Goal: Contribute content: Contribute content

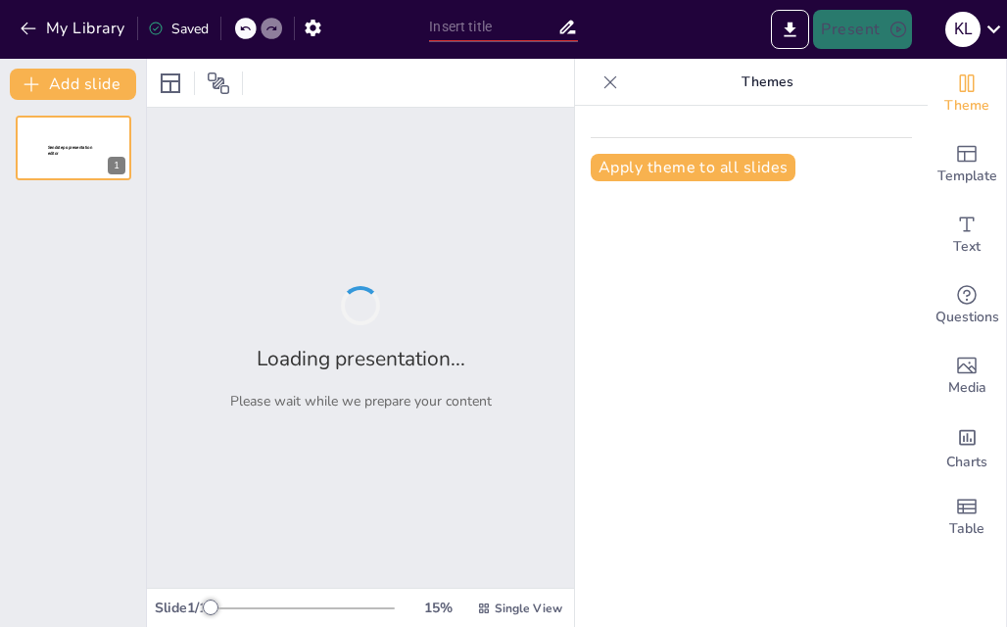
type input "Challenges and Setbacks: Early Missionary Efforts Among the [DEMOGRAPHIC_DATA]"
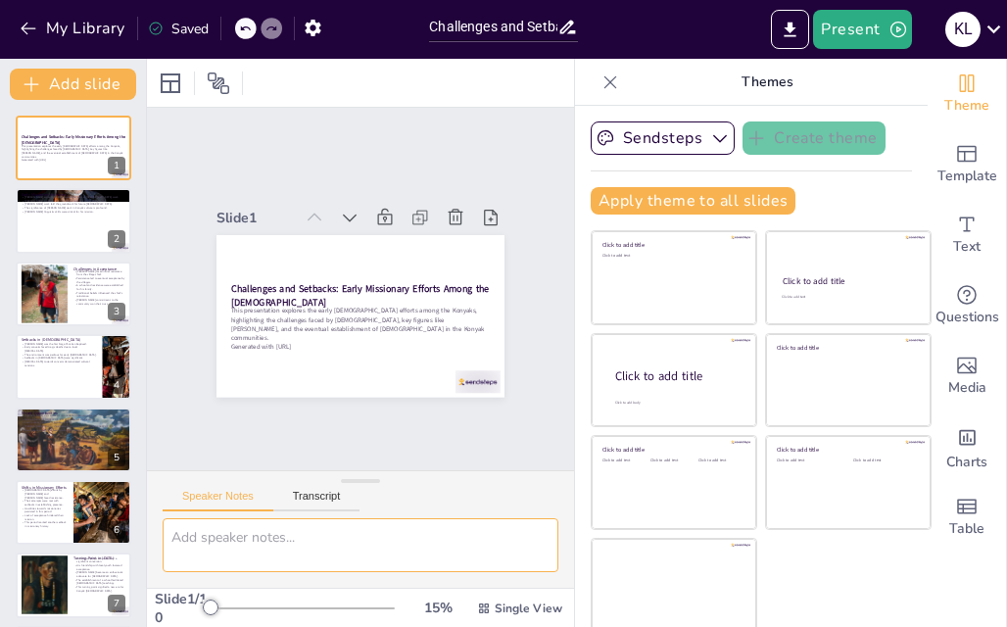
click at [345, 537] on textarea at bounding box center [361, 545] width 396 height 54
click at [486, 554] on textarea at bounding box center [361, 545] width 396 height 54
click at [488, 554] on textarea at bounding box center [361, 545] width 396 height 54
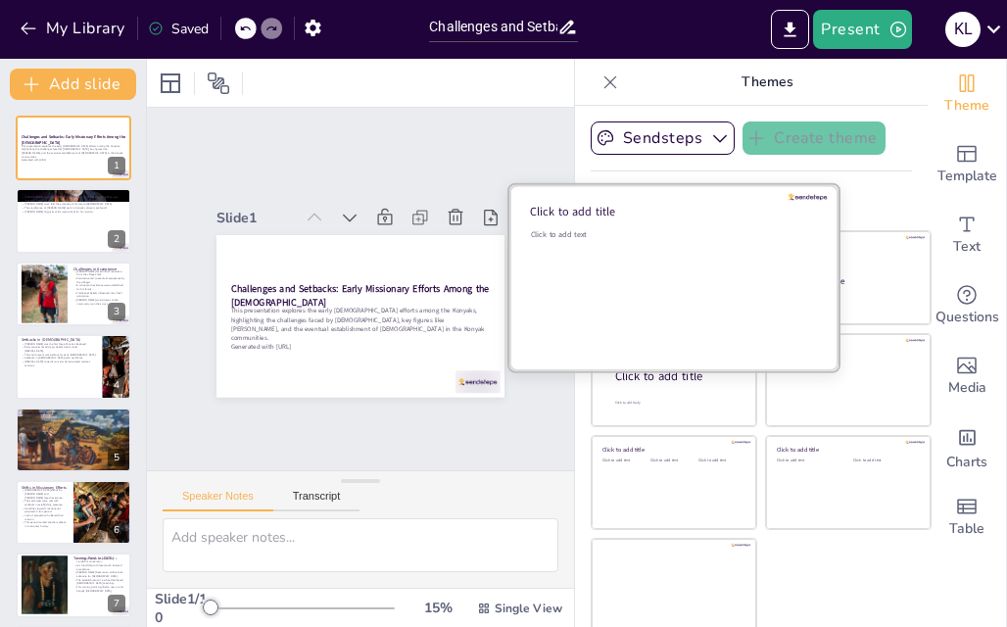
click at [686, 261] on div "Click to add text" at bounding box center [671, 289] width 280 height 121
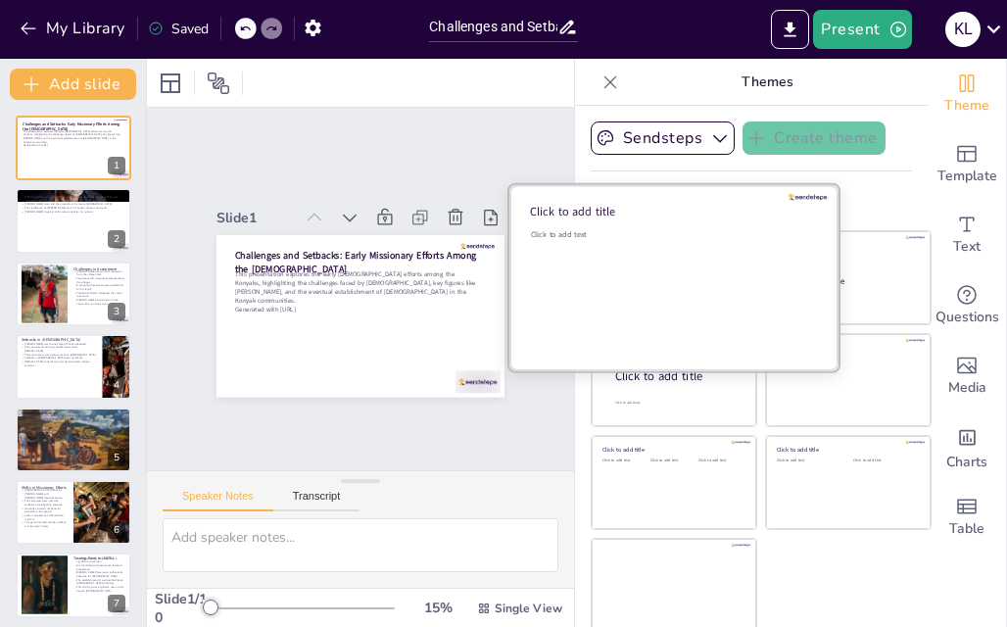
click at [661, 284] on div "Click to add text" at bounding box center [671, 289] width 280 height 121
click at [691, 275] on div "Click to add text" at bounding box center [671, 289] width 280 height 121
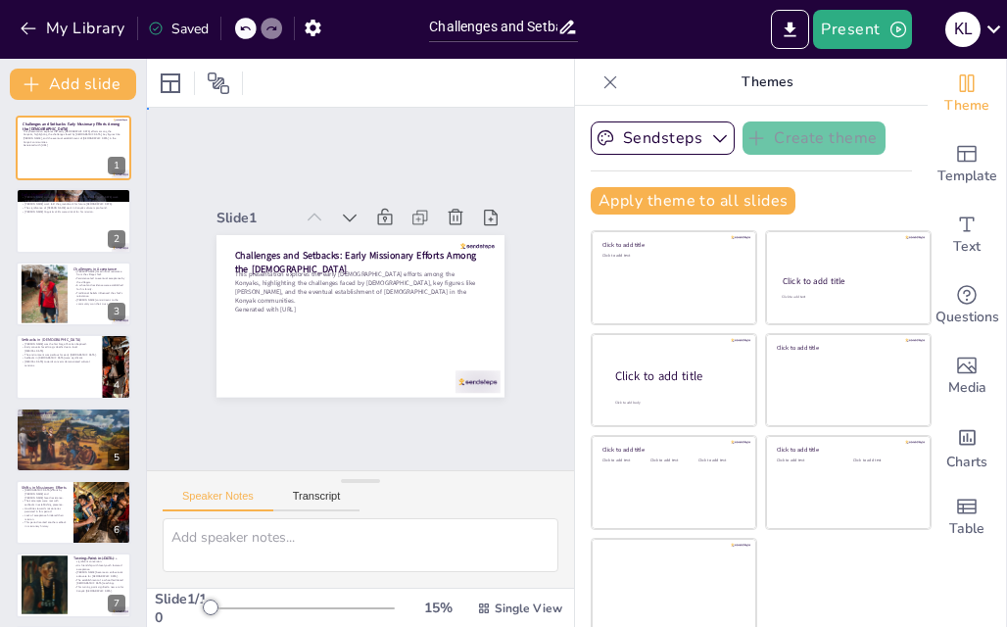
click at [449, 409] on div "Slide 1 Challenges and Setbacks: Early Missionary Efforts Among the Konyaks Thi…" at bounding box center [360, 289] width 558 height 545
click at [87, 214] on button at bounding box center [86, 206] width 24 height 24
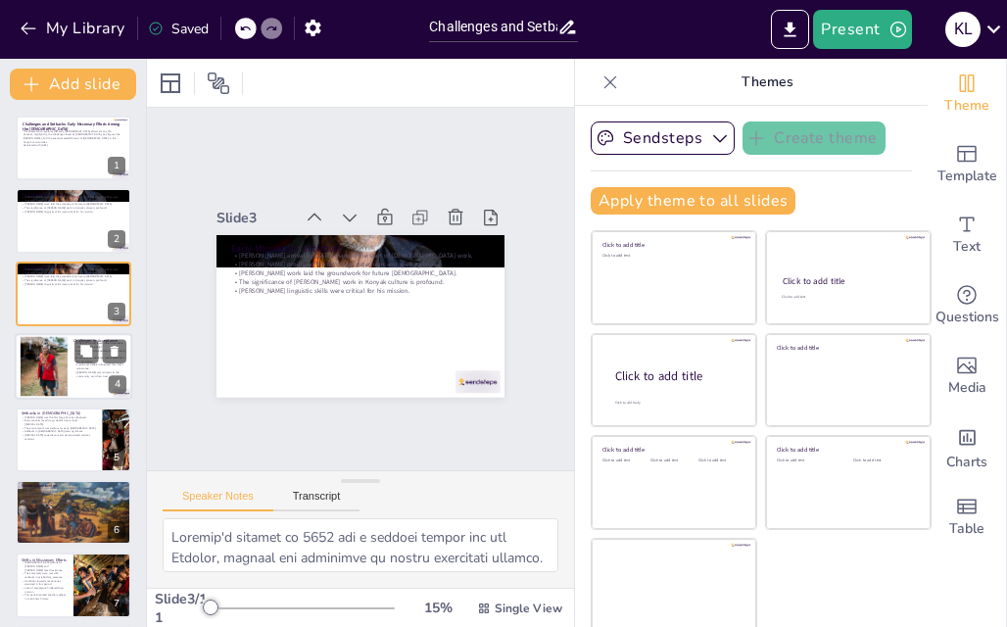
click at [45, 383] on div at bounding box center [45, 367] width 48 height 60
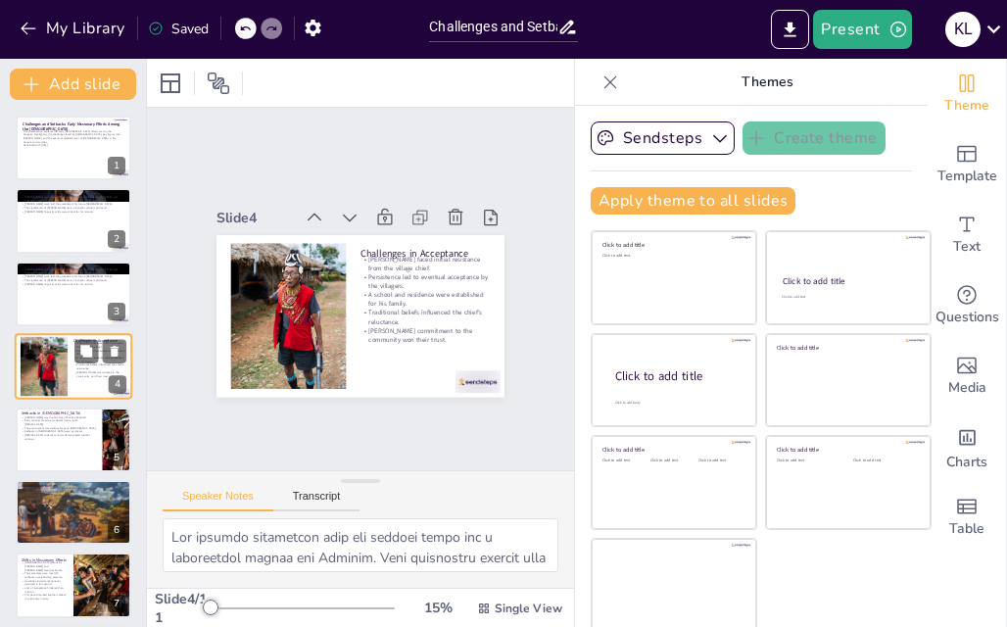
scroll to position [3, 0]
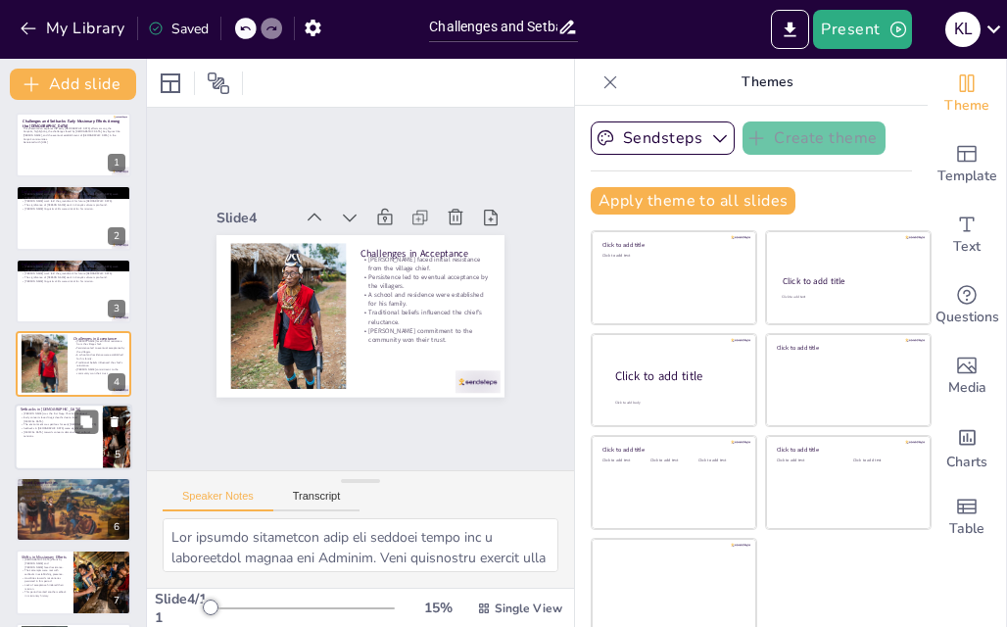
click at [114, 442] on div at bounding box center [118, 437] width 118 height 67
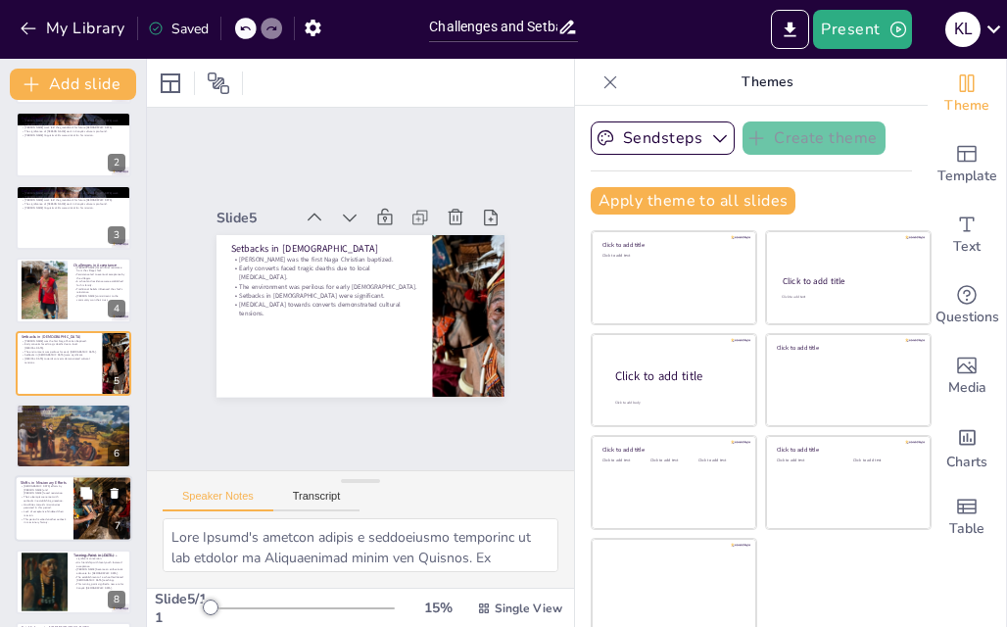
click at [112, 499] on icon at bounding box center [115, 494] width 14 height 14
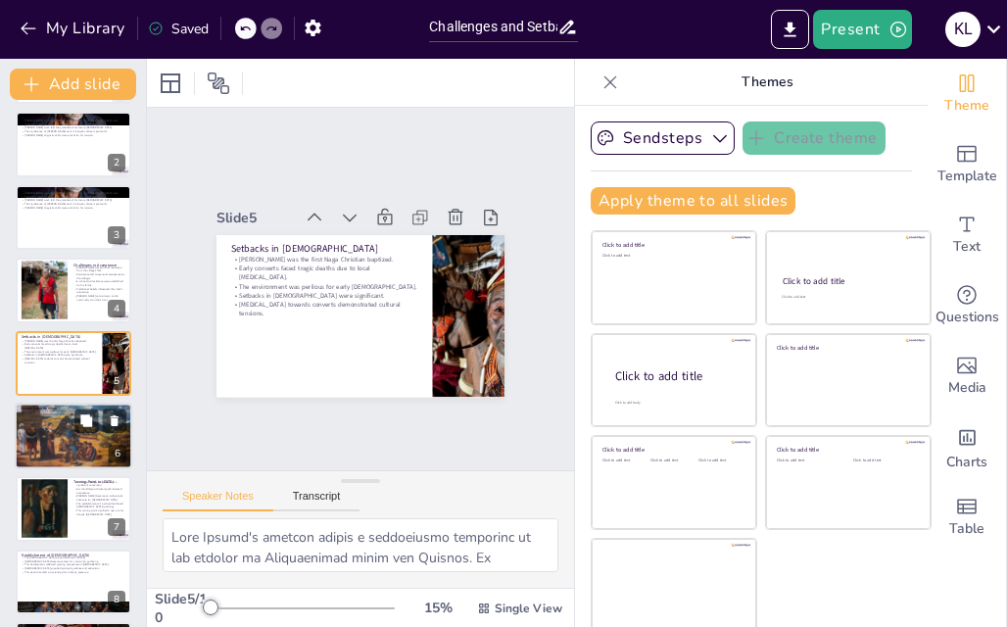
click at [90, 442] on div at bounding box center [74, 436] width 118 height 67
type textarea "[PERSON_NAME] visit was primarily focused on reconciliation, reflecting the imp…"
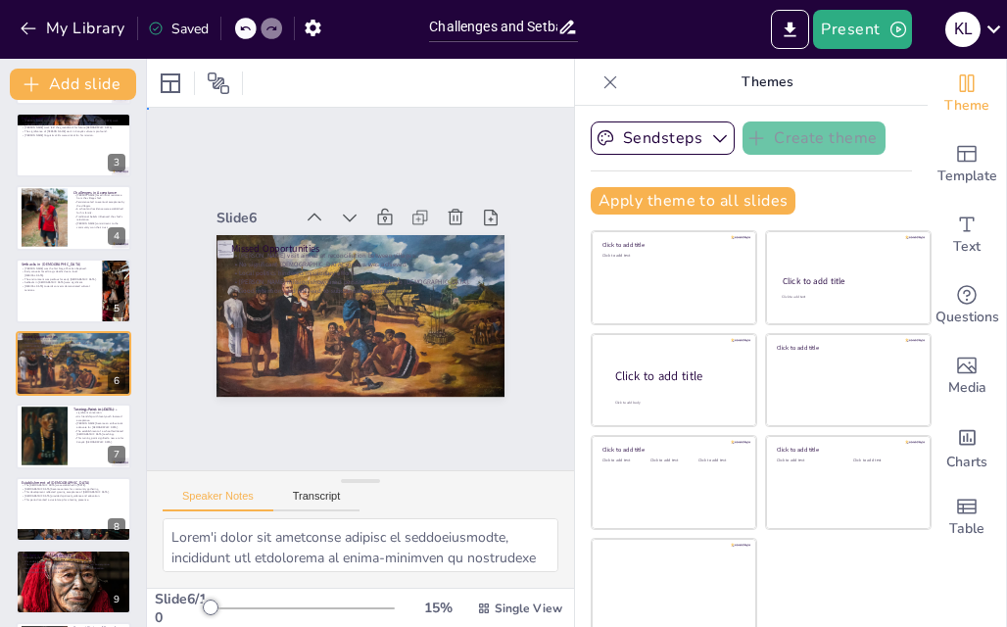
click at [431, 432] on div "Slide 1 Challenges and Setbacks: Early Missionary Efforts Among the Konyaks Thi…" at bounding box center [361, 288] width 552 height 527
click at [431, 432] on div "Slide 1 Challenges and Setbacks: Early Missionary Efforts Among the Konyaks Thi…" at bounding box center [360, 288] width 477 height 518
click at [431, 432] on div "Slide 1 Challenges and Setbacks: Early Missionary Efforts Among the Konyaks Thi…" at bounding box center [360, 288] width 462 height 405
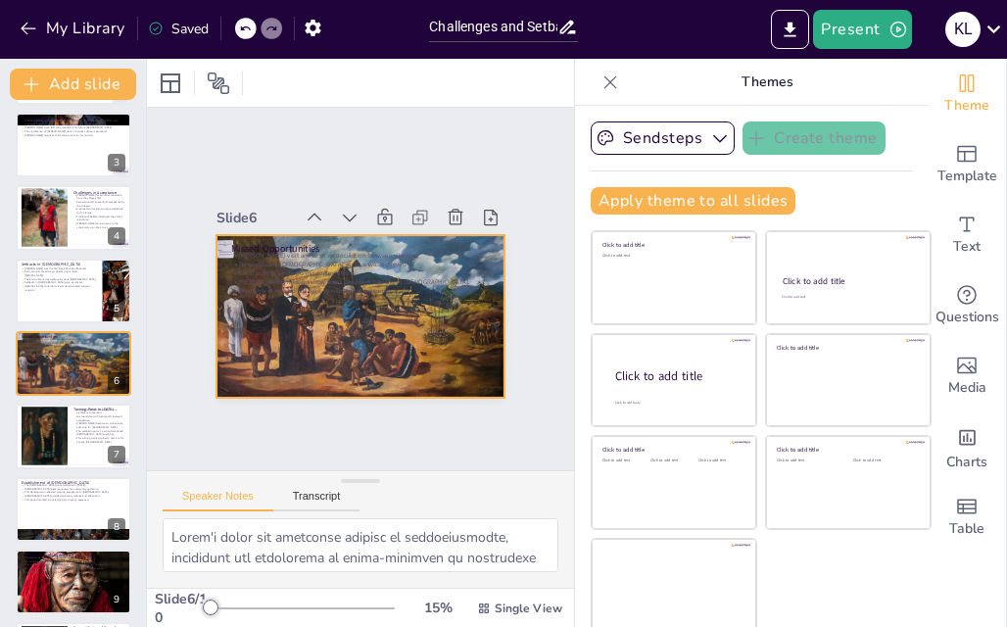
click at [412, 332] on div at bounding box center [341, 310] width 323 height 314
click at [412, 332] on div at bounding box center [346, 312] width 331 height 285
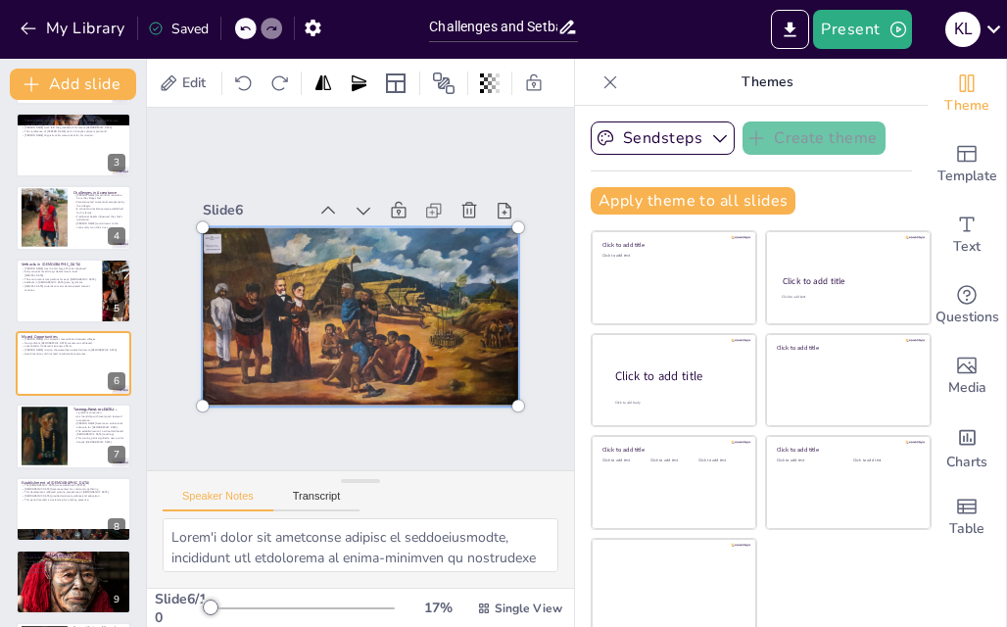
scroll to position [29, 0]
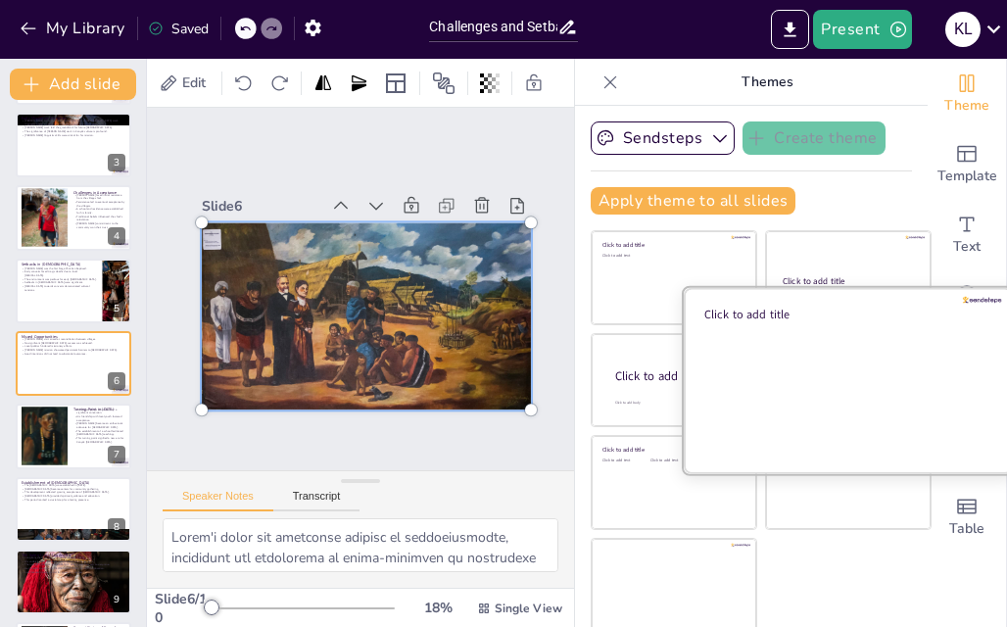
click at [817, 381] on div at bounding box center [848, 379] width 329 height 185
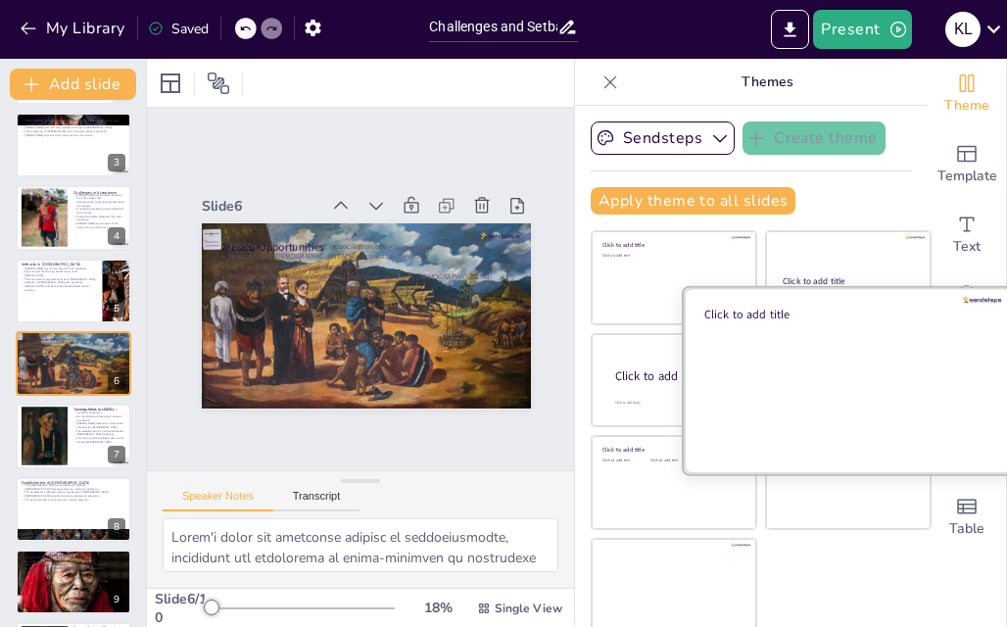
scroll to position [36, 0]
click at [811, 377] on div at bounding box center [848, 379] width 329 height 185
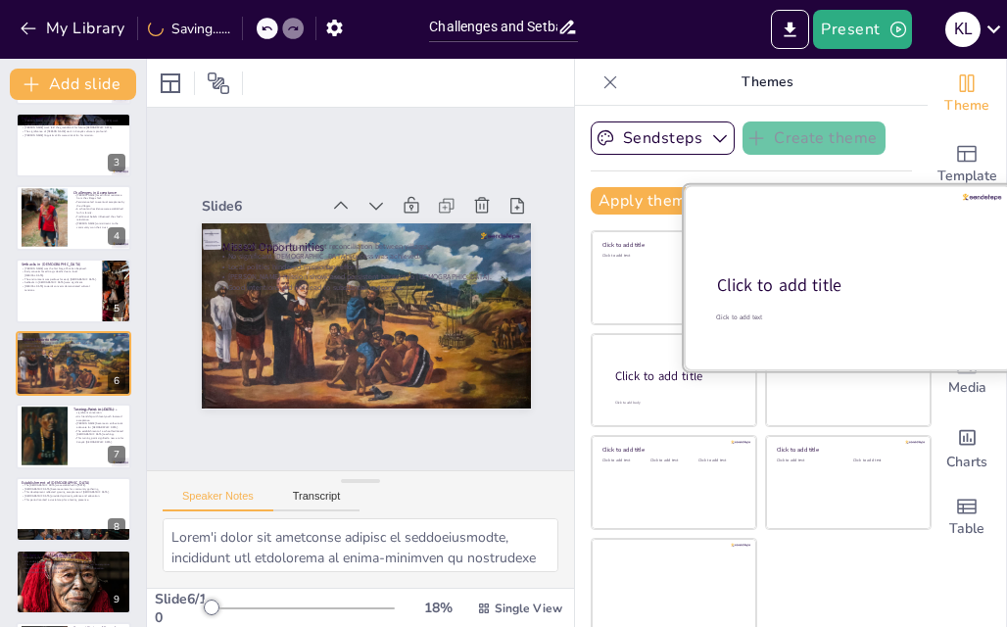
click at [813, 342] on div at bounding box center [848, 277] width 329 height 185
click at [758, 289] on div "Click to add title" at bounding box center [847, 286] width 260 height 24
click at [717, 286] on div "Click to add title" at bounding box center [847, 286] width 260 height 24
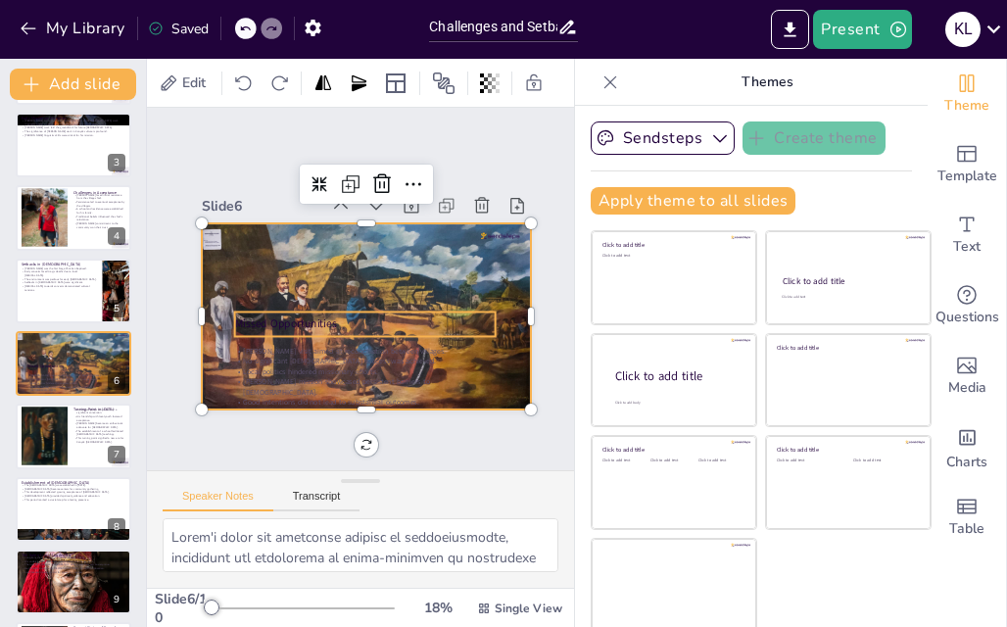
scroll to position [29, 0]
click at [447, 280] on div "Missed Opportunities [PERSON_NAME] visit aimed at reconciliation between villag…" at bounding box center [386, 229] width 314 height 102
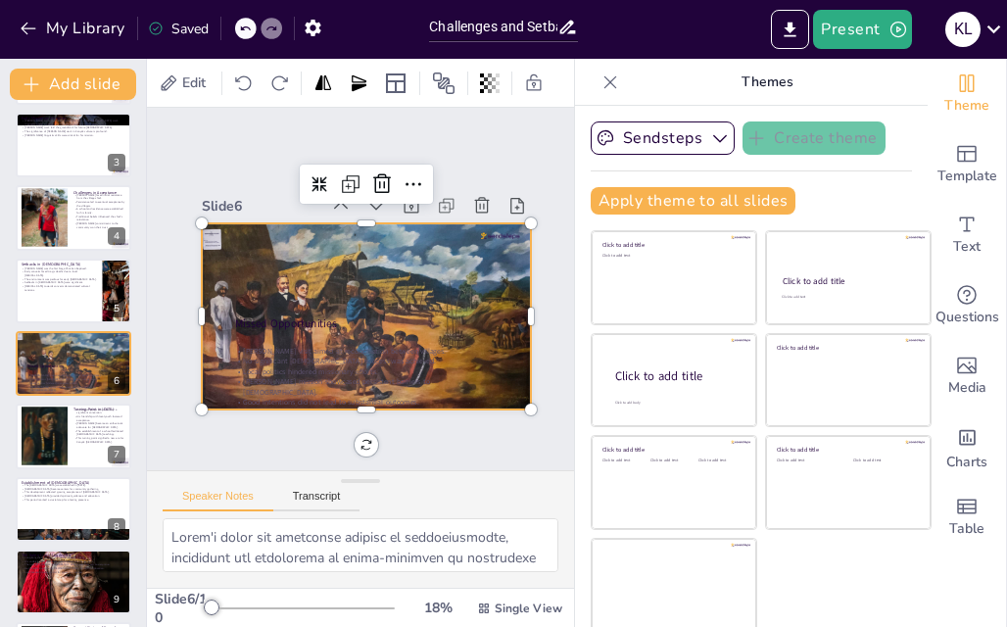
click at [456, 240] on div at bounding box center [350, 314] width 376 height 345
click at [176, 490] on button "Speaker Notes" at bounding box center [218, 501] width 111 height 22
click at [183, 471] on div "Speaker Notes Transcript" at bounding box center [360, 494] width 427 height 47
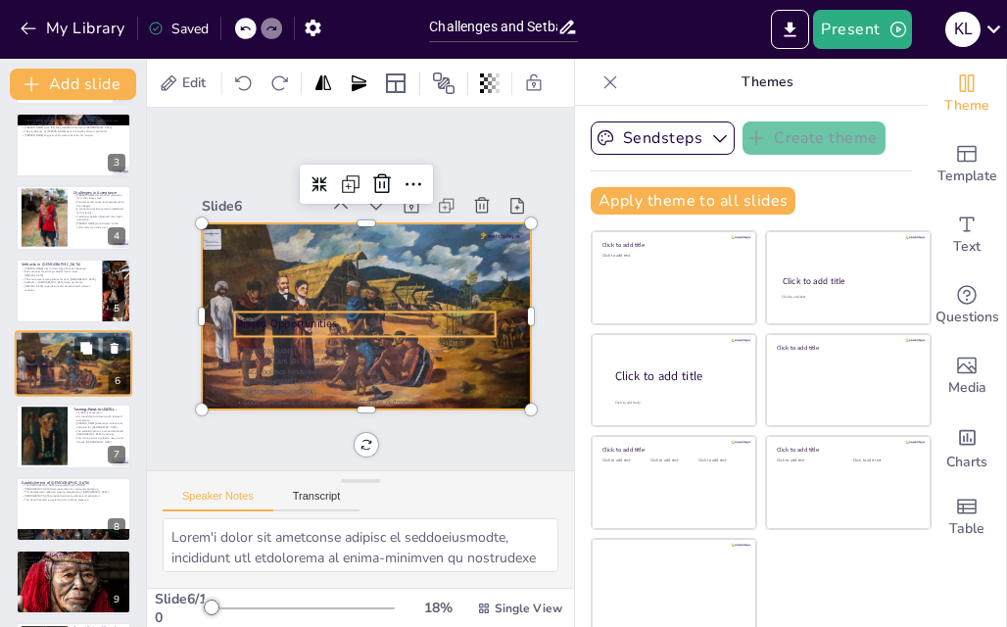
click at [85, 365] on p "Missed Opportunities" at bounding box center [72, 367] width 93 height 6
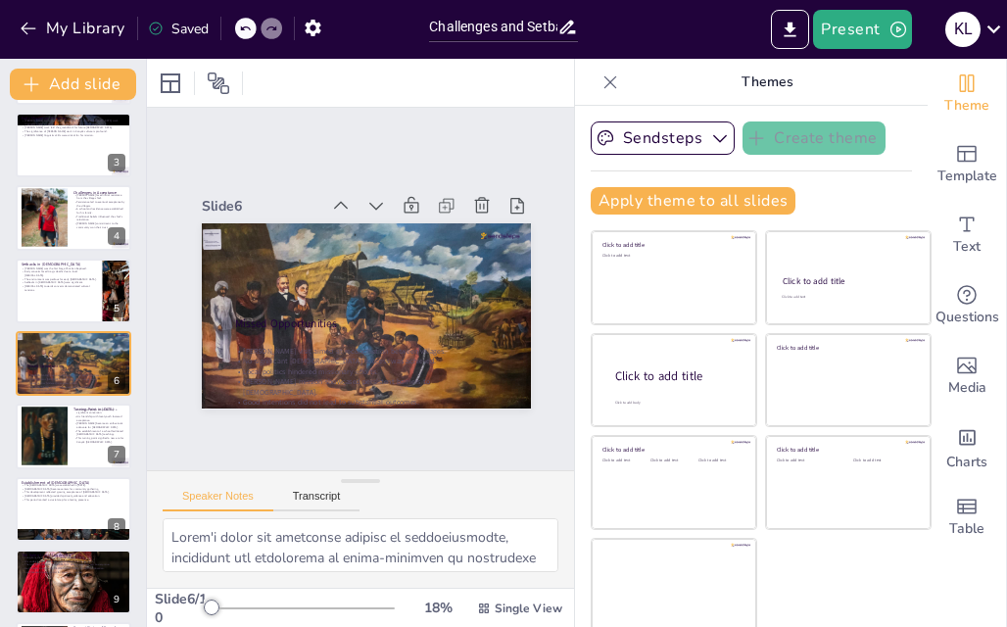
click at [833, 162] on div "Sendsteps Create theme Apply theme to all slides Click to add title Click to ad…" at bounding box center [751, 175] width 321 height 109
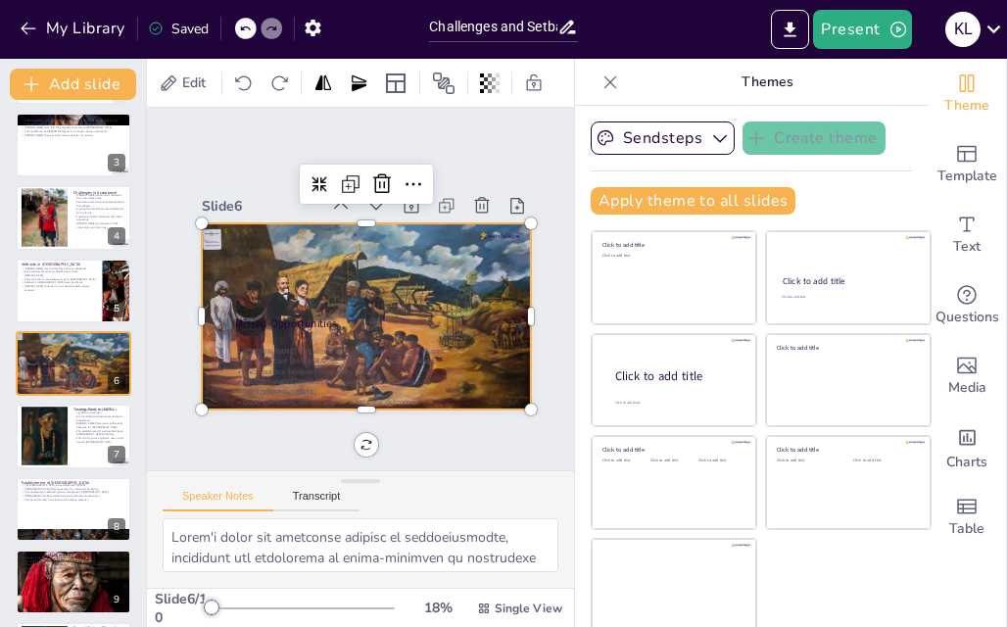
click at [410, 254] on div at bounding box center [345, 311] width 360 height 369
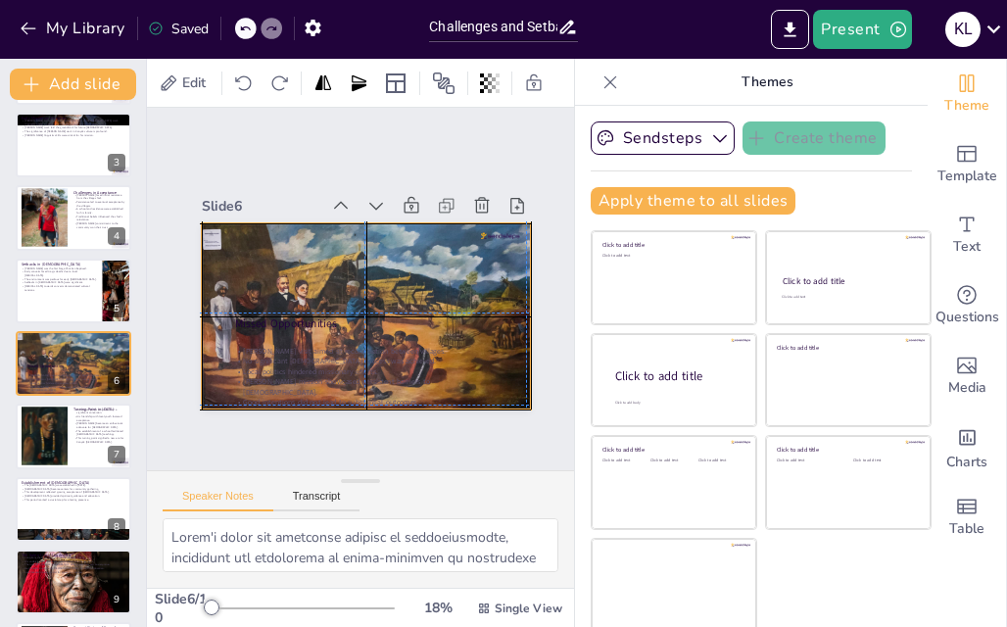
click at [408, 252] on div at bounding box center [357, 316] width 371 height 279
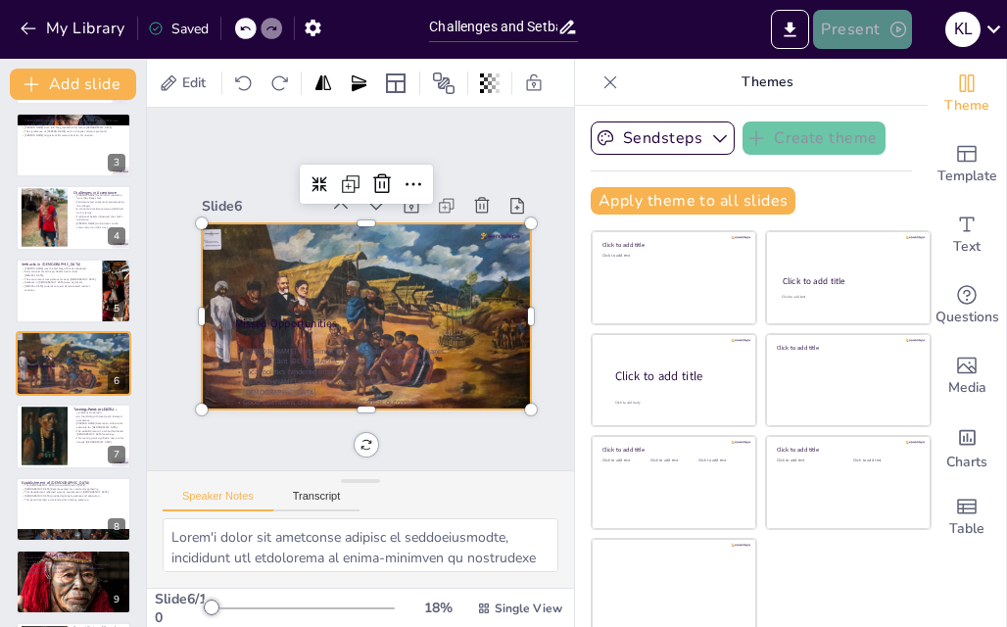
click at [850, 25] on button "Present" at bounding box center [862, 29] width 98 height 39
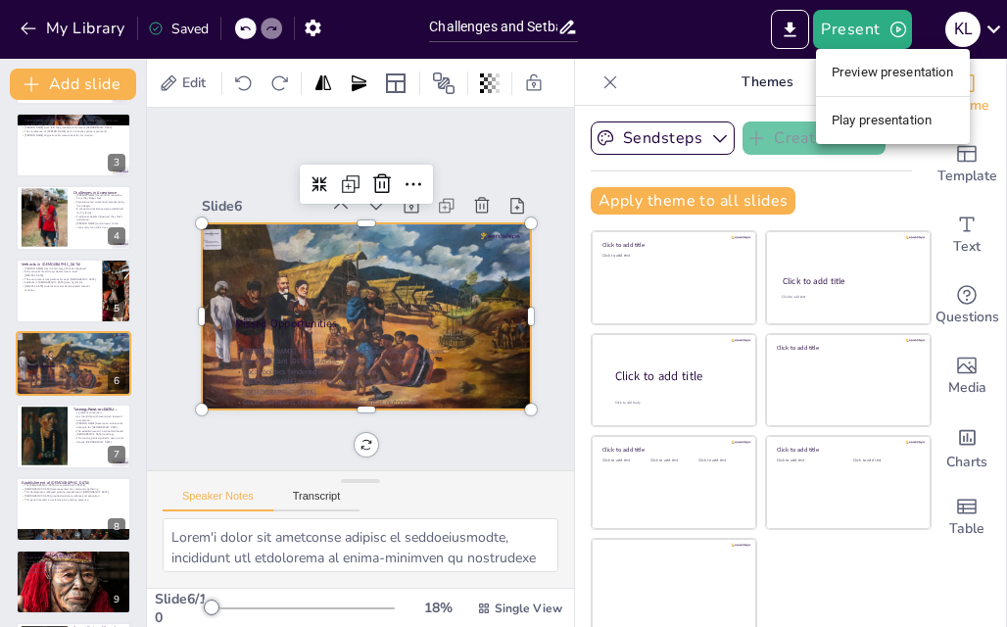
click at [1001, 607] on div at bounding box center [503, 313] width 1007 height 627
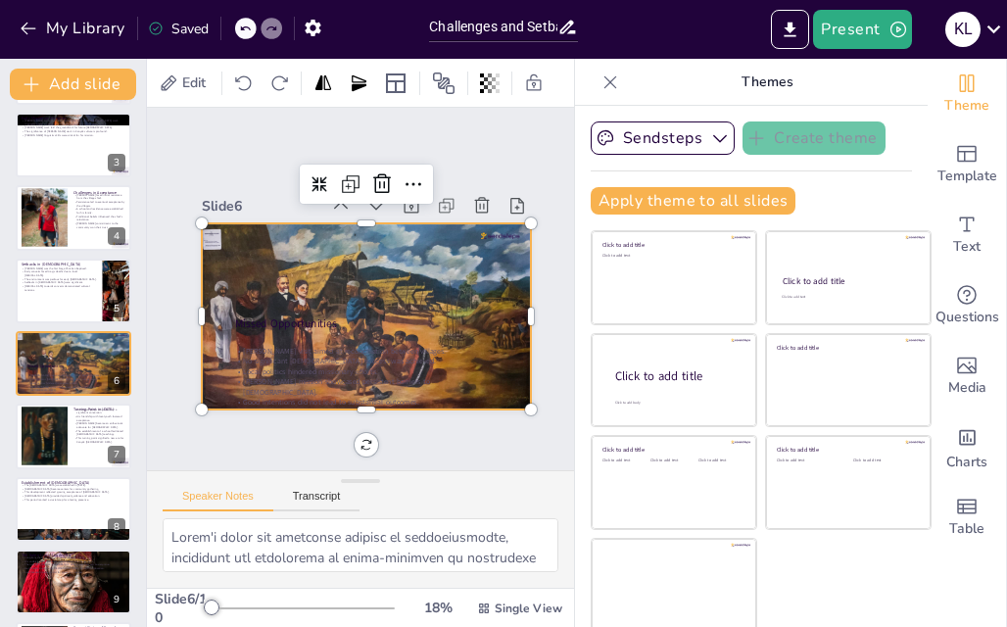
click at [1001, 607] on div at bounding box center [503, 313] width 1007 height 627
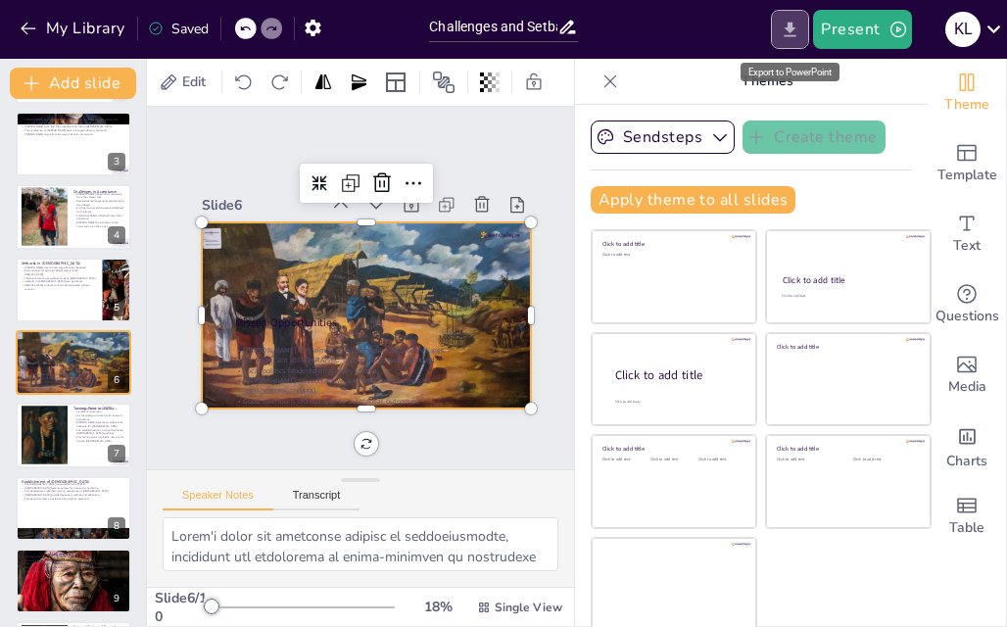
click at [800, 28] on icon "Export to PowerPoint" at bounding box center [790, 30] width 21 height 21
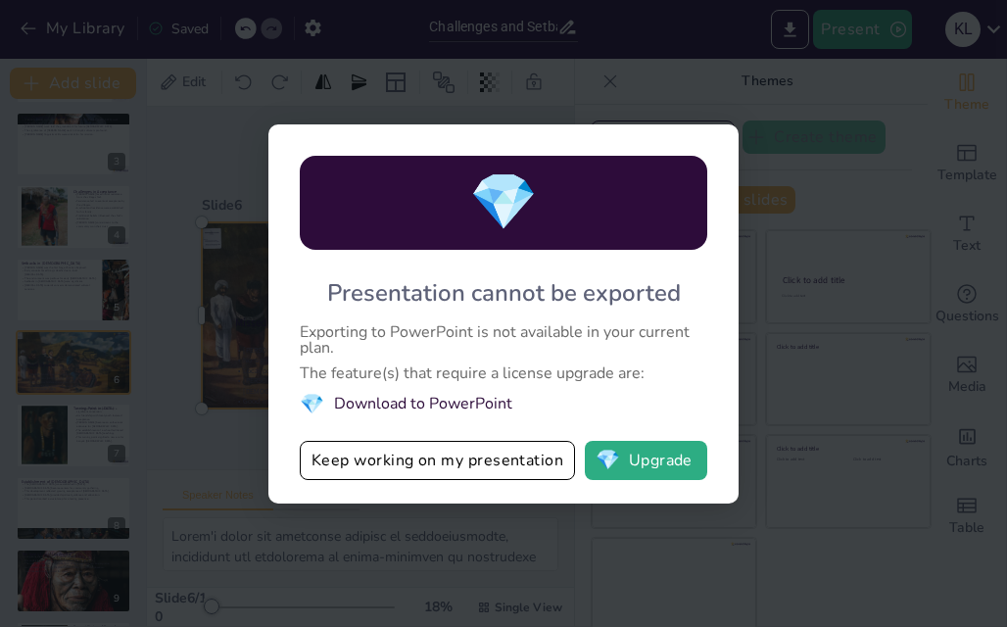
click at [837, 313] on div "💎 Presentation cannot be exported Exporting to PowerPoint is not available in y…" at bounding box center [503, 313] width 1007 height 627
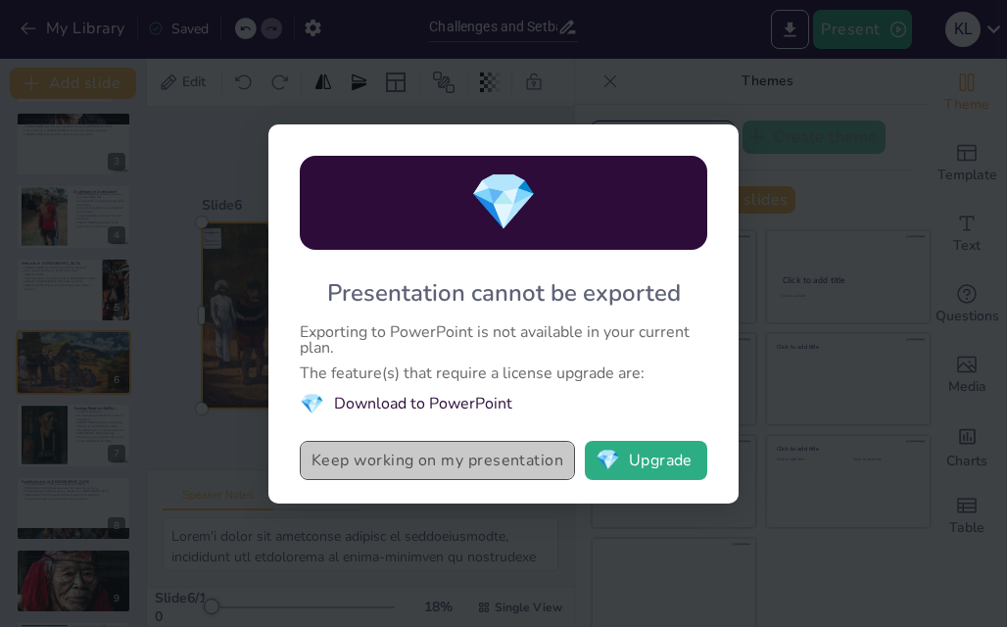
click at [523, 473] on button "Keep working on my presentation" at bounding box center [437, 460] width 275 height 39
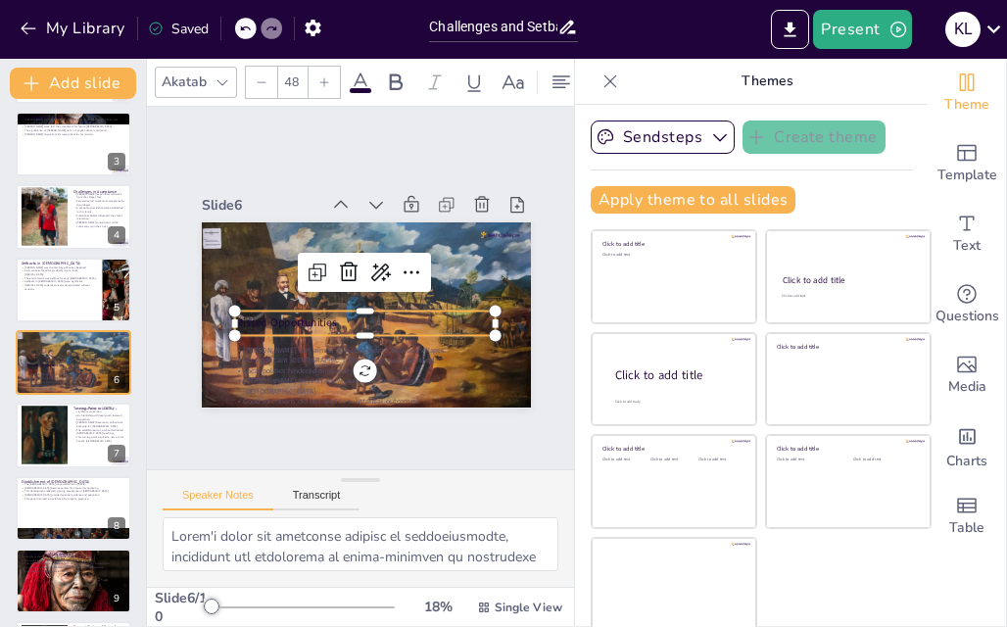
click at [405, 285] on div "Missed Opportunities" at bounding box center [357, 323] width 260 height 77
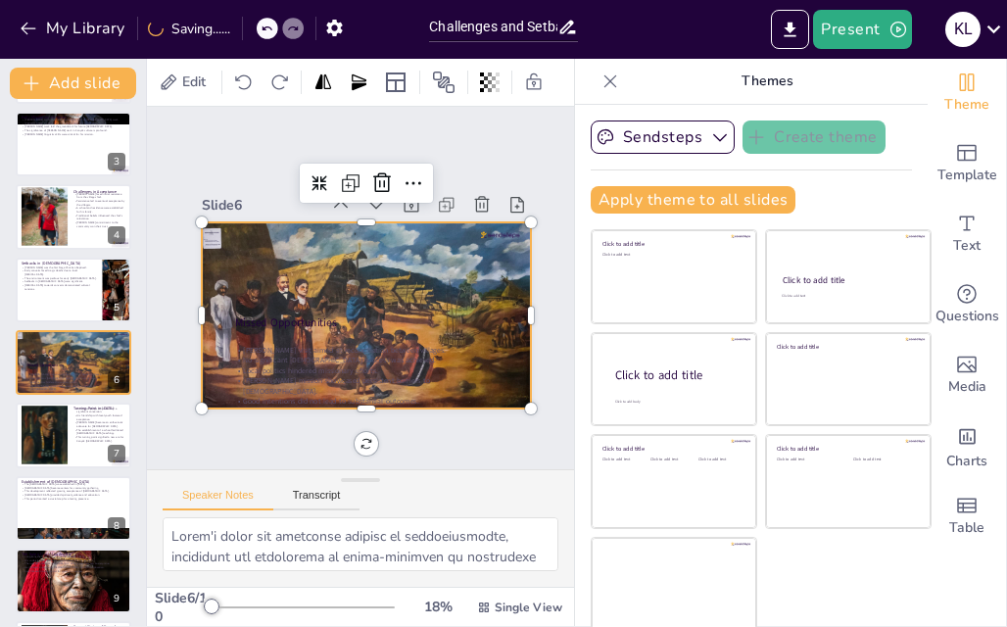
click at [504, 222] on div at bounding box center [352, 315] width 378 height 326
click at [484, 94] on div "Slide 1 Challenges and Setbacks: Early Missionary Efforts Among the Konyaks Thi…" at bounding box center [360, 293] width 363 height 439
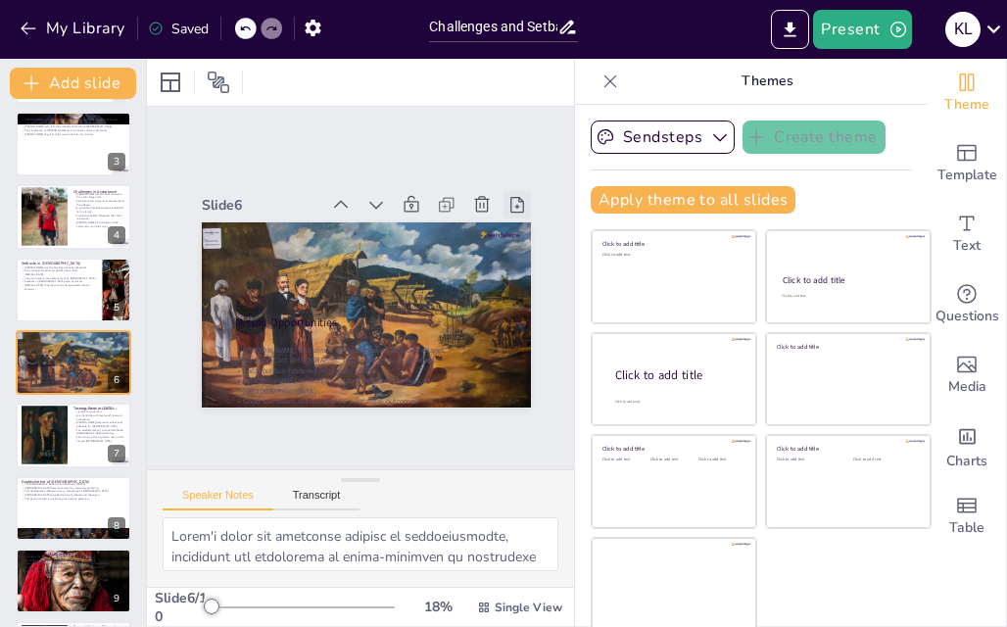
click at [509, 369] on icon at bounding box center [511, 382] width 26 height 26
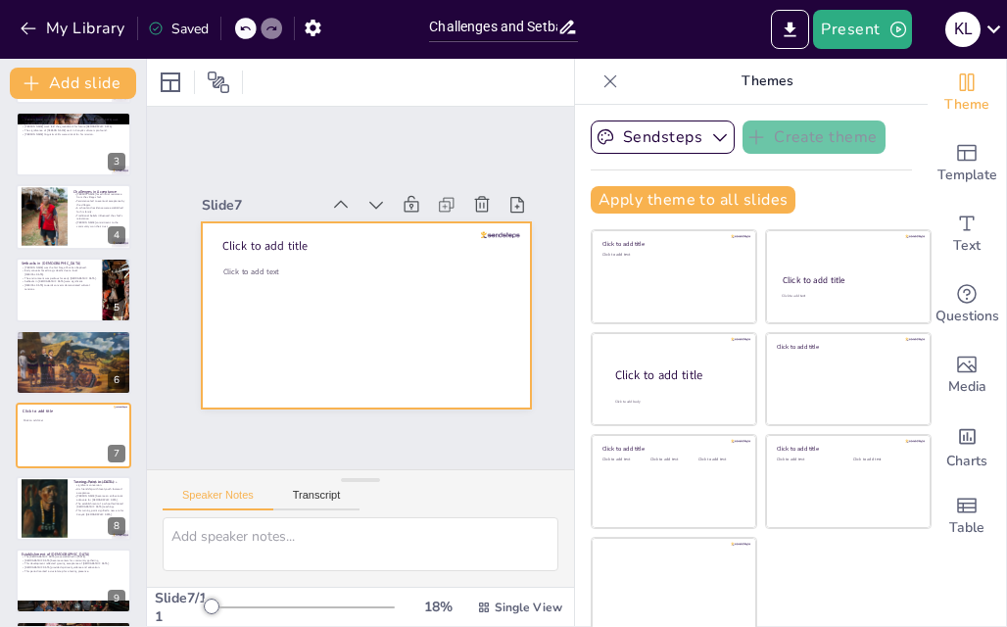
click at [401, 269] on div at bounding box center [360, 316] width 361 height 250
click at [428, 402] on div "Slide 1 Challenges and Setbacks: Early Missionary Efforts Among the Konyaks Thi…" at bounding box center [364, 292] width 563 height 569
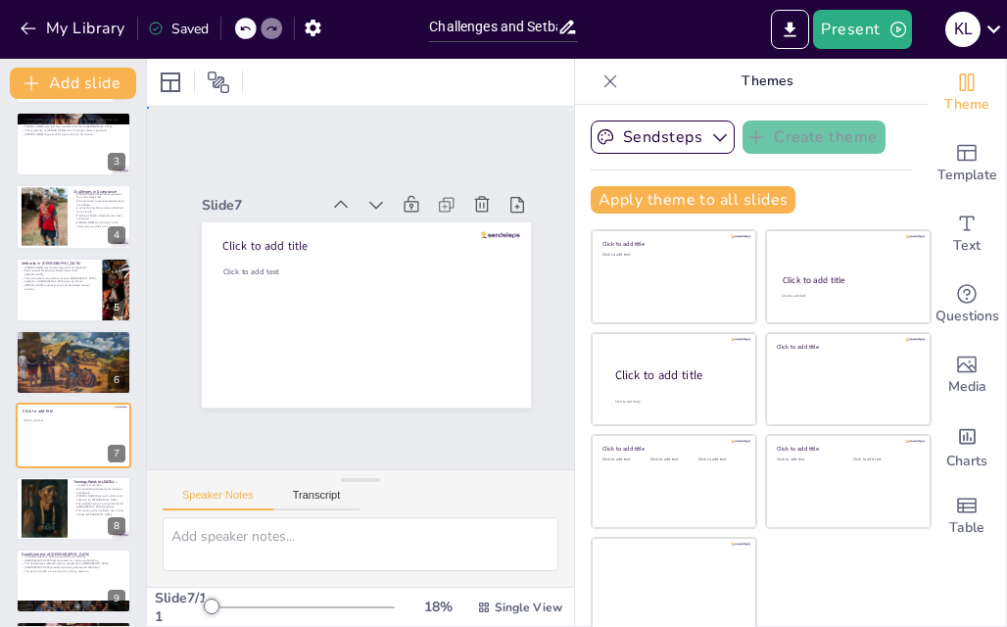
click at [271, 124] on div "Slide 1 Challenges and Setbacks: Early Missionary Efforts Among the Konyaks Thi…" at bounding box center [365, 289] width 387 height 330
click at [77, 159] on div at bounding box center [74, 144] width 118 height 67
type textarea "[PERSON_NAME] arrival in [DATE] was a pivotal moment for the Konyaks, marking t…"
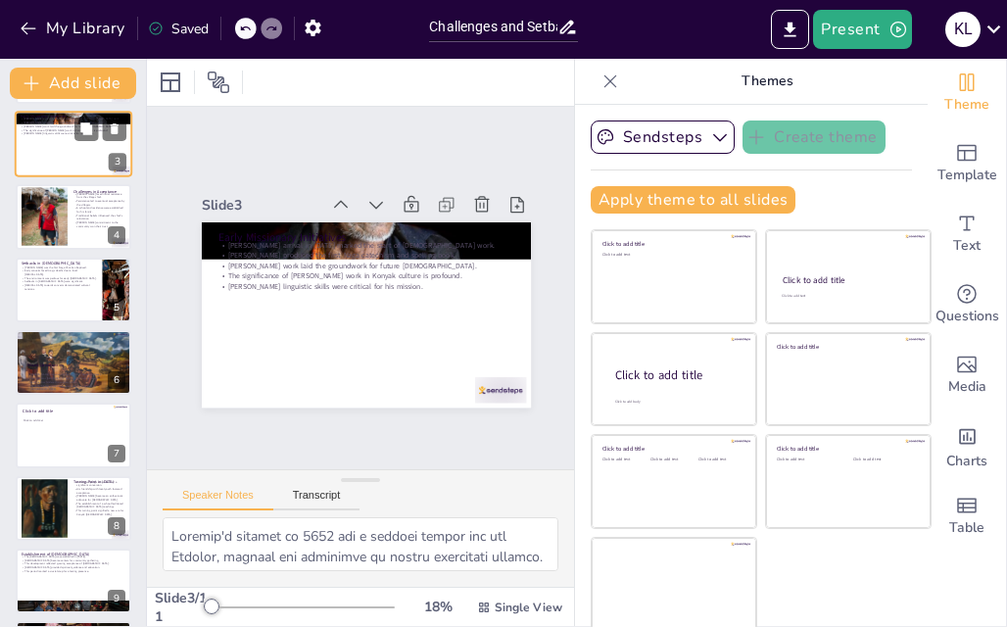
scroll to position [0, 0]
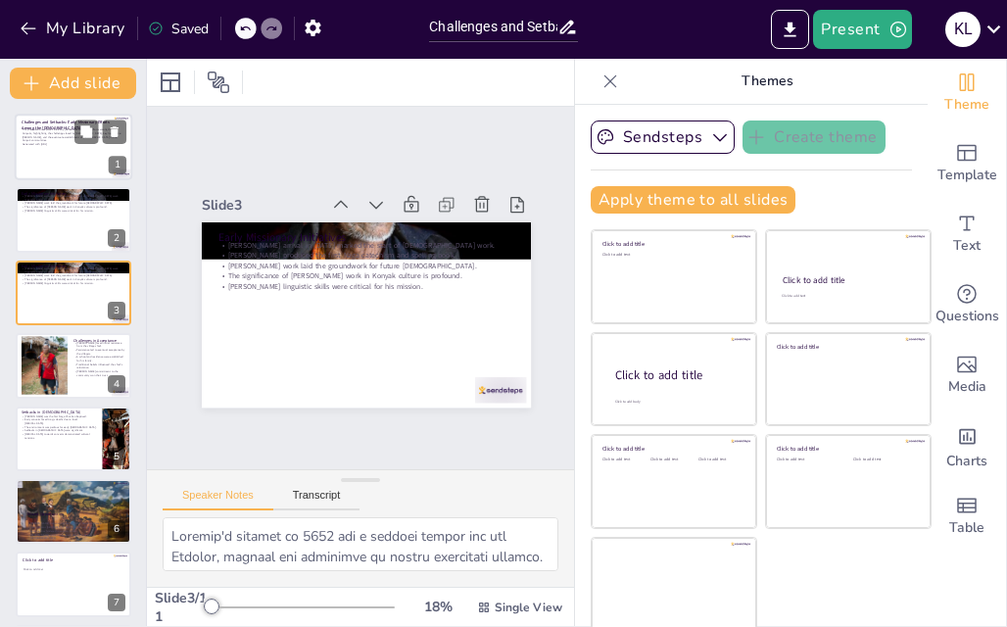
click at [61, 158] on div at bounding box center [74, 147] width 118 height 67
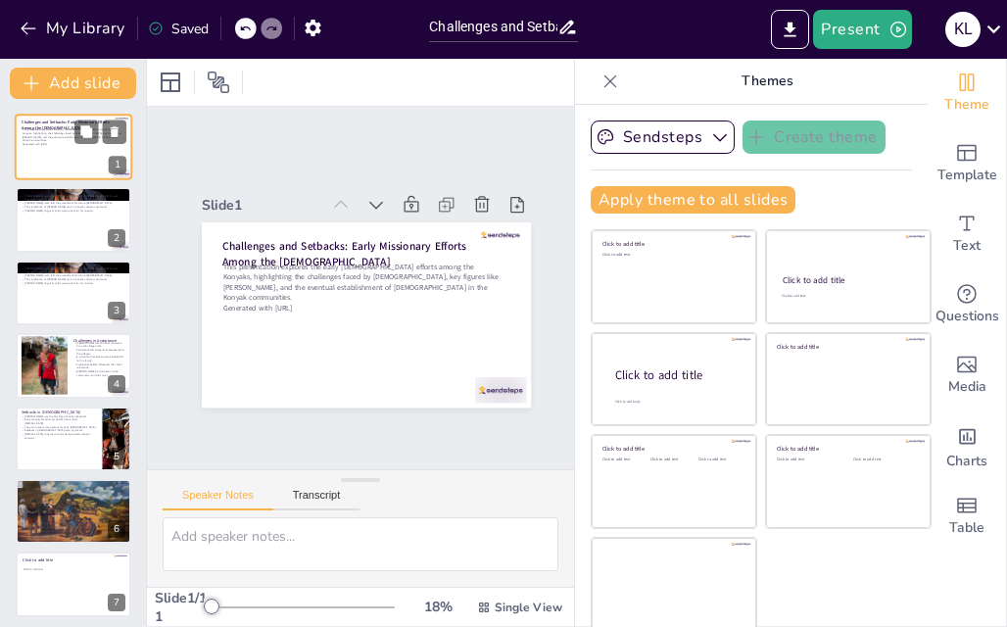
click at [61, 158] on div at bounding box center [74, 147] width 118 height 67
click at [76, 236] on div at bounding box center [74, 220] width 118 height 67
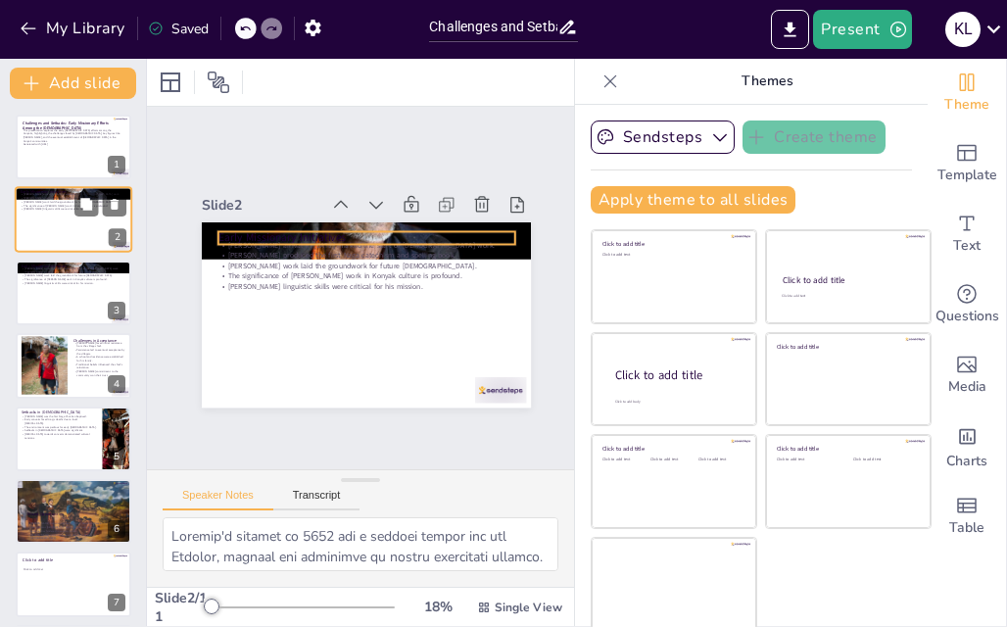
click at [42, 191] on p "Early Missionary Initiatives" at bounding box center [74, 193] width 106 height 6
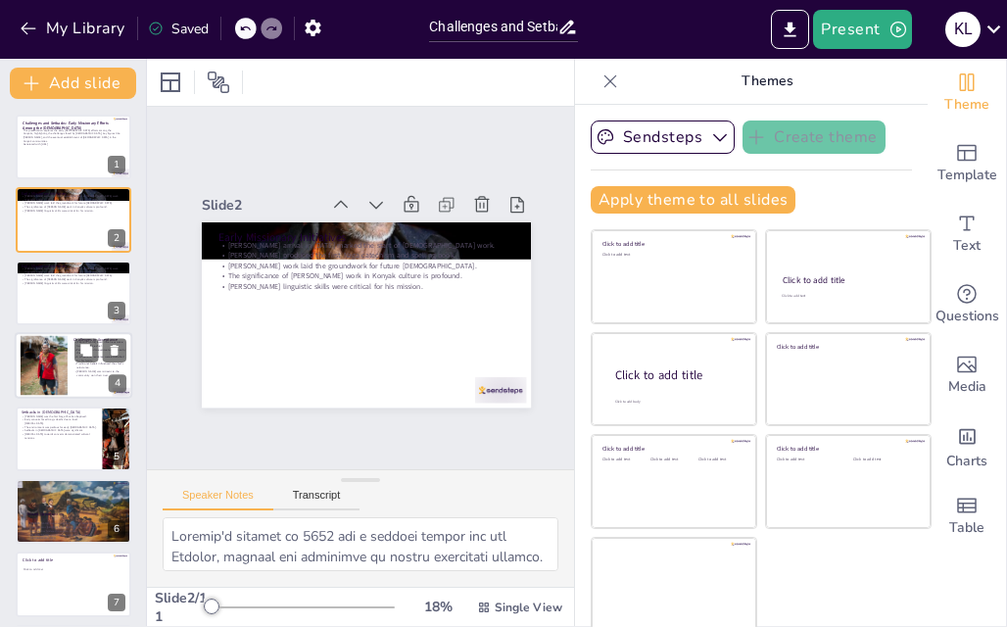
click at [33, 356] on div at bounding box center [45, 366] width 48 height 60
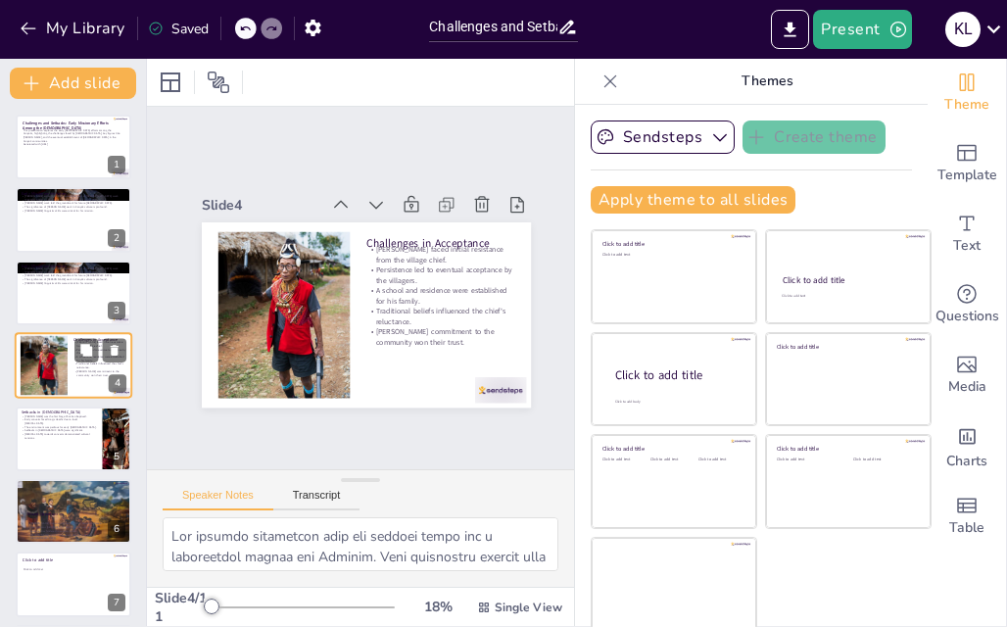
scroll to position [3, 0]
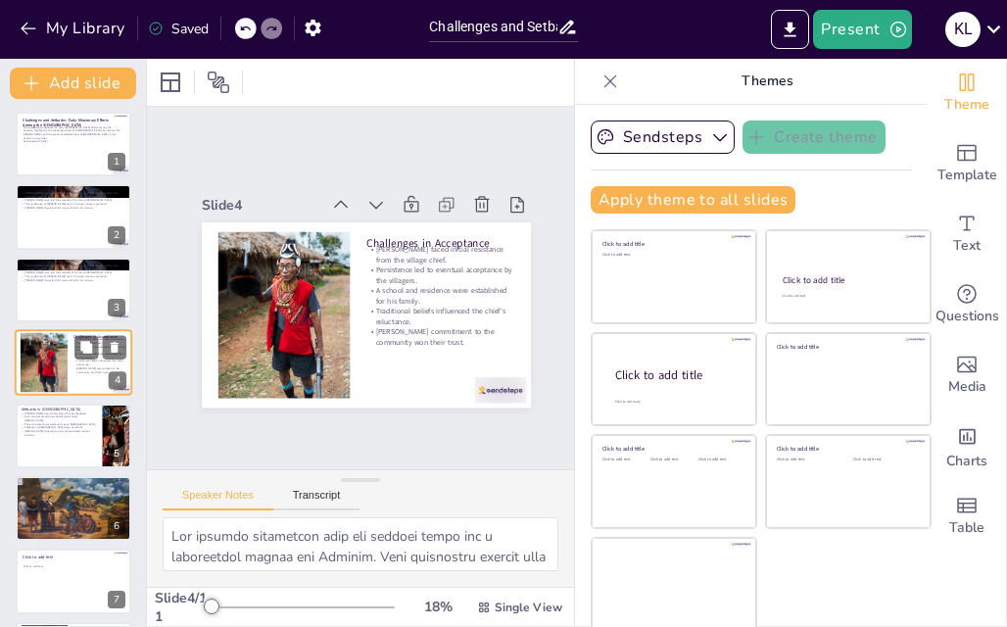
click at [33, 356] on div at bounding box center [45, 363] width 48 height 60
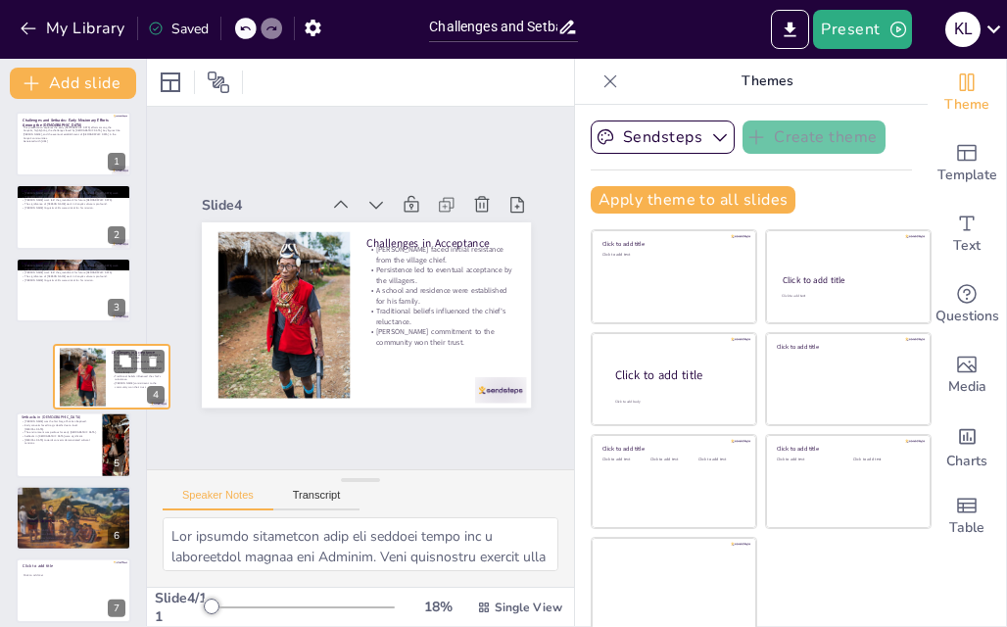
drag, startPoint x: 33, startPoint y: 356, endPoint x: 240, endPoint y: 344, distance: 207.1
click at [107, 348] on div at bounding box center [83, 377] width 47 height 59
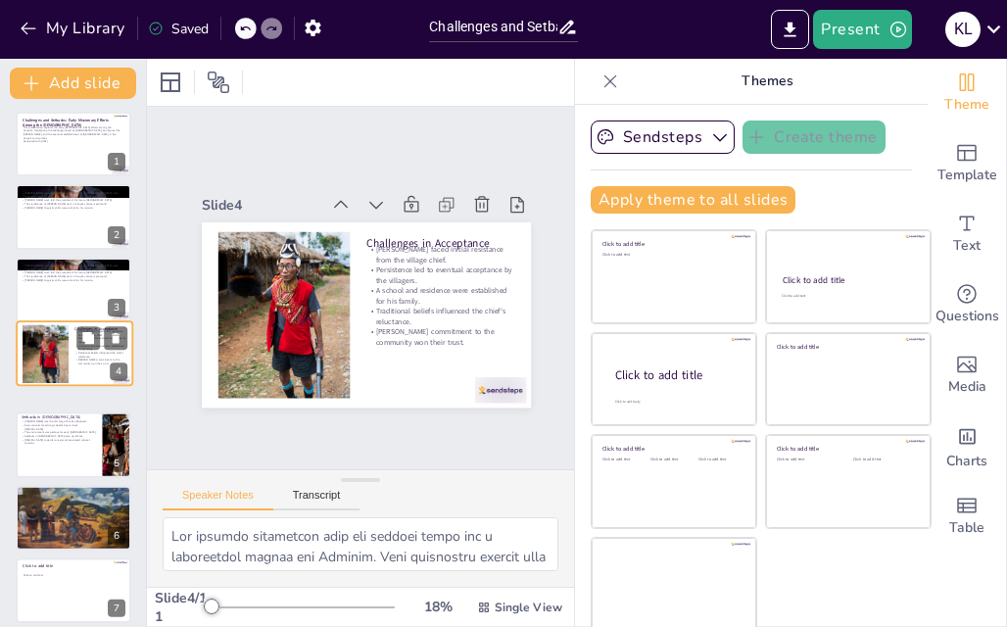
scroll to position [0, 0]
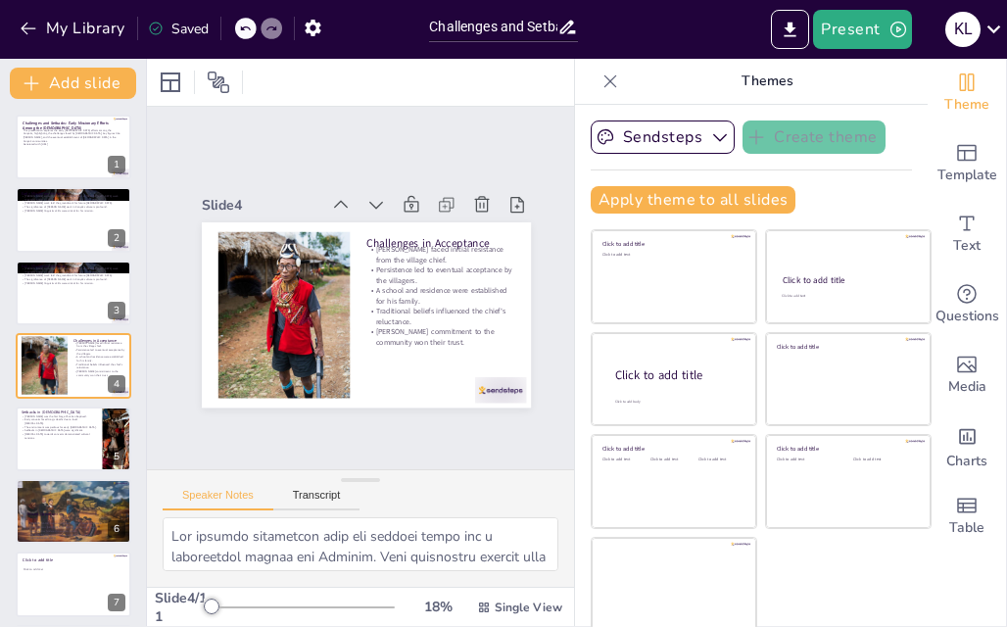
click at [508, 400] on div "Slide 1 Challenges and Setbacks: Early Missionary Efforts Among the Konyaks Thi…" at bounding box center [365, 291] width 561 height 534
click at [519, 424] on div "Slide 1 Challenges and Setbacks: Early Missionary Efforts Among the Konyaks Thi…" at bounding box center [361, 288] width 518 height 477
click at [456, 517] on textarea at bounding box center [361, 544] width 396 height 54
drag, startPoint x: 456, startPoint y: 503, endPoint x: 464, endPoint y: 472, distance: 31.6
click at [464, 472] on div "Speaker Notes Transcript" at bounding box center [360, 528] width 427 height 118
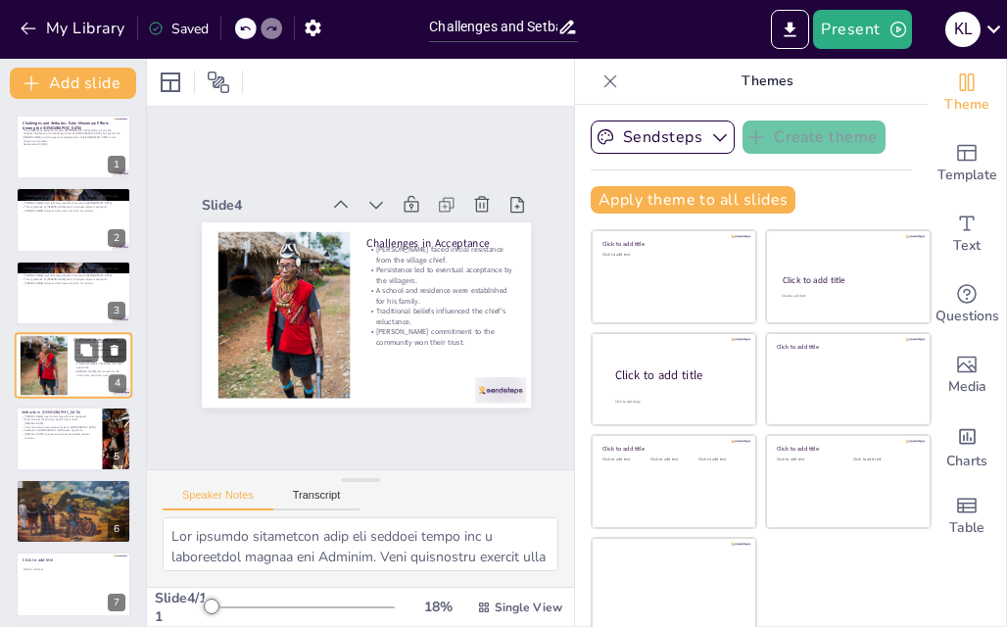
click at [121, 350] on button at bounding box center [115, 351] width 24 height 24
type textarea "[PERSON_NAME] [DEMOGRAPHIC_DATA] marked a significant milestone in the history …"
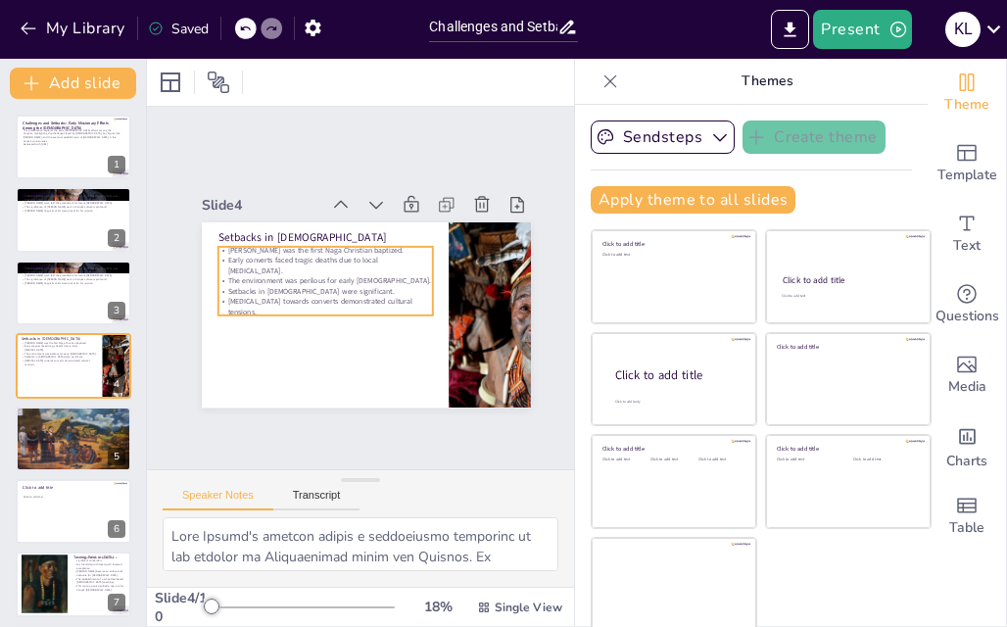
scroll to position [31, 0]
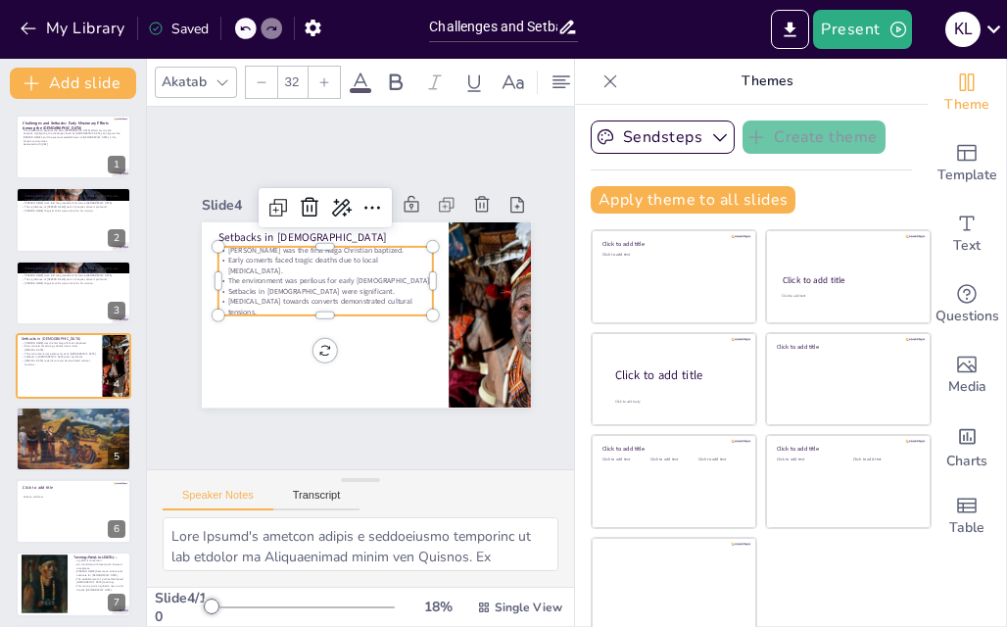
click at [419, 221] on div "[PERSON_NAME] was the first Naga Christian baptized. Early converts faced tragi…" at bounding box center [328, 274] width 224 height 115
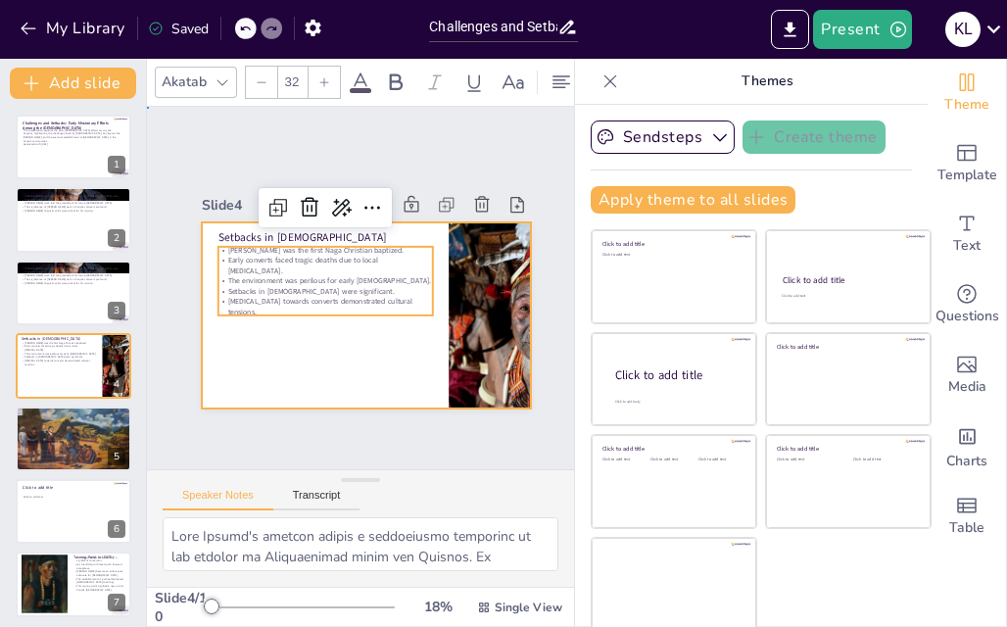
click at [405, 316] on div at bounding box center [357, 316] width 370 height 278
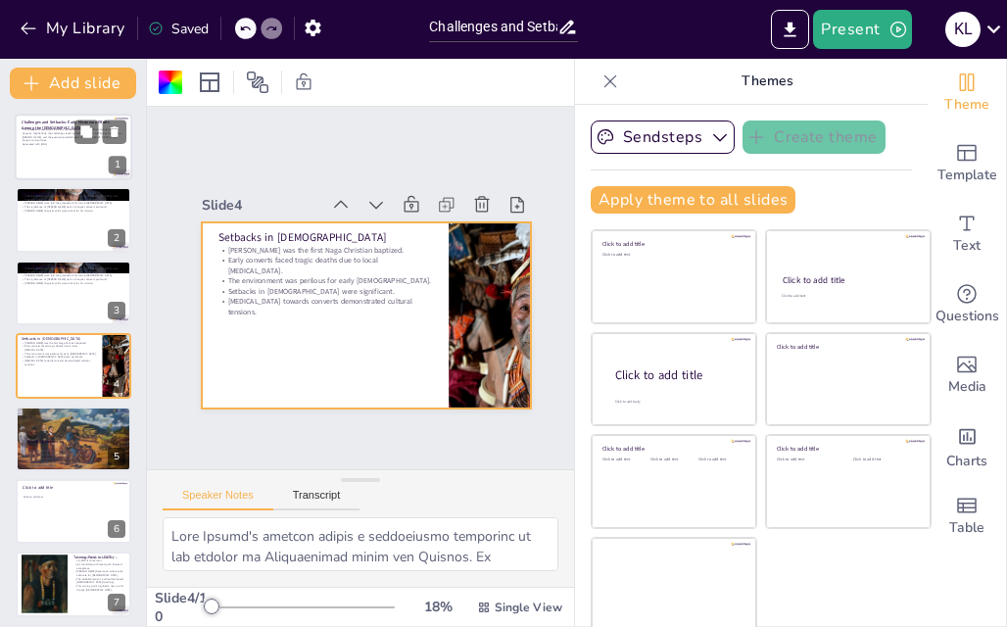
click at [73, 150] on div at bounding box center [74, 147] width 118 height 67
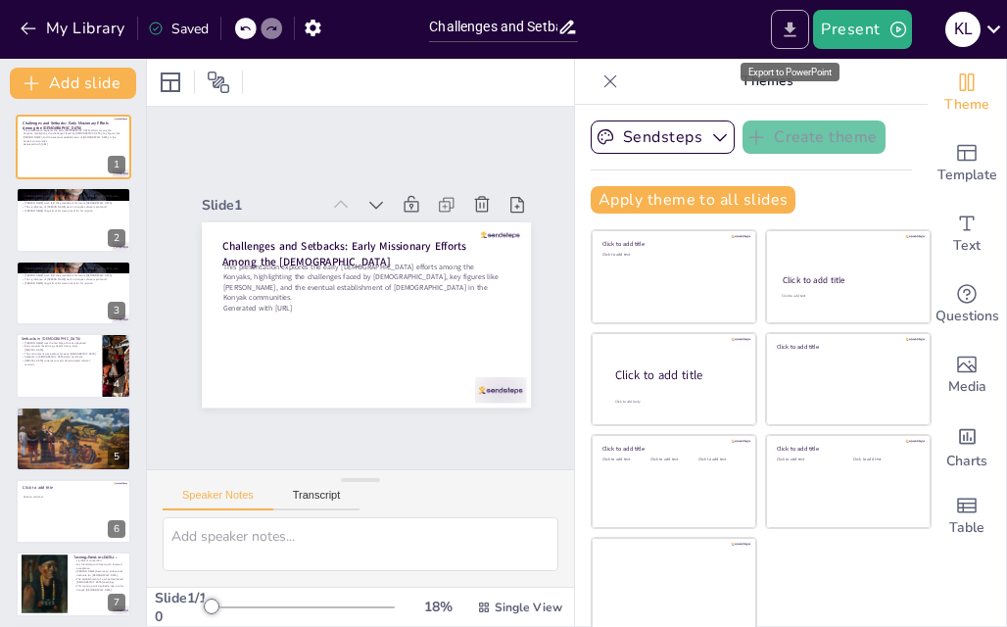
click at [792, 25] on icon "Export to PowerPoint" at bounding box center [791, 29] width 12 height 15
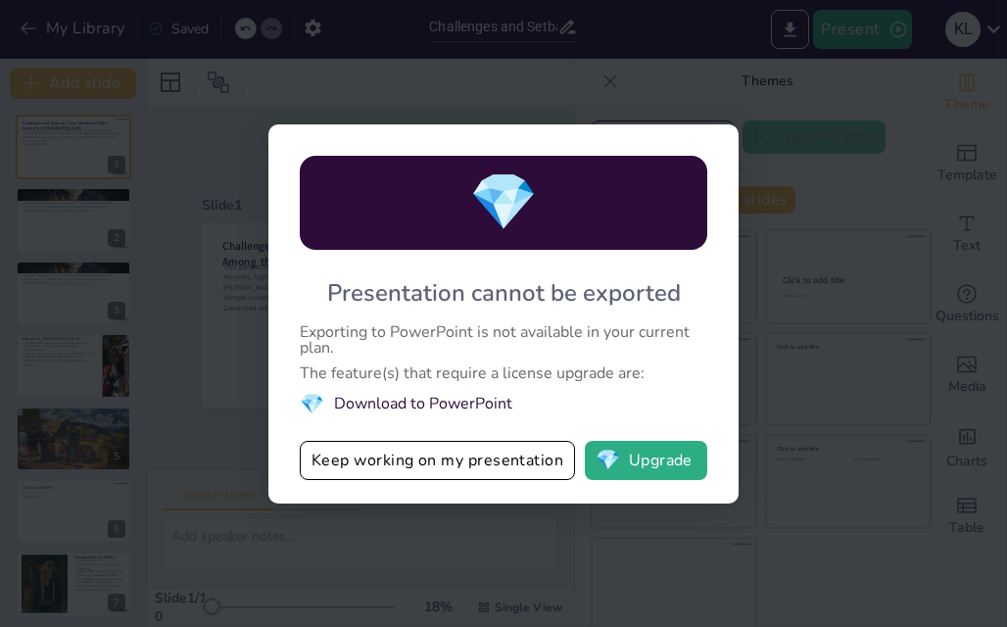
click at [795, 501] on div "💎 Presentation cannot be exported Exporting to PowerPoint is not available in y…" at bounding box center [503, 313] width 1007 height 627
click at [833, 207] on div "💎 Presentation cannot be exported Exporting to PowerPoint is not available in y…" at bounding box center [503, 313] width 1007 height 627
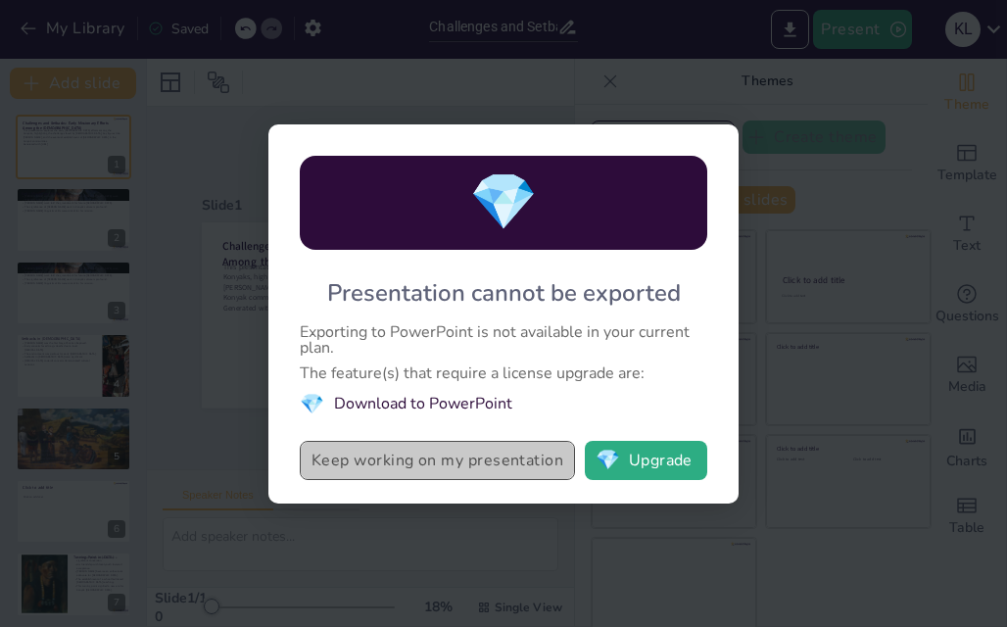
click at [448, 461] on button "Keep working on my presentation" at bounding box center [437, 460] width 275 height 39
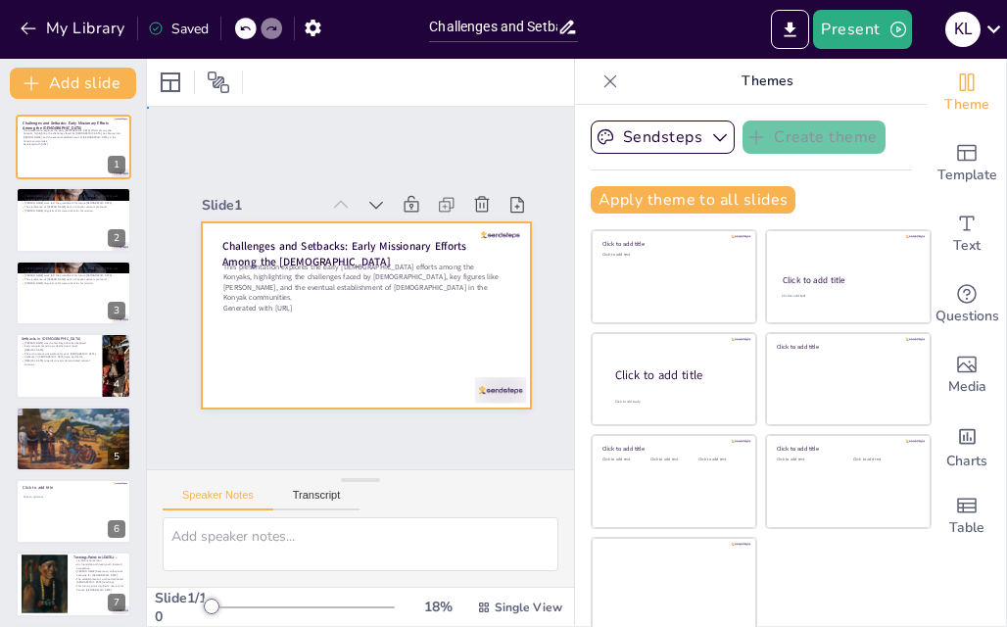
click at [357, 309] on div at bounding box center [357, 316] width 370 height 278
click at [357, 309] on div at bounding box center [355, 316] width 376 height 304
click at [357, 309] on div at bounding box center [355, 315] width 376 height 303
click at [710, 134] on icon "button" at bounding box center [720, 137] width 20 height 20
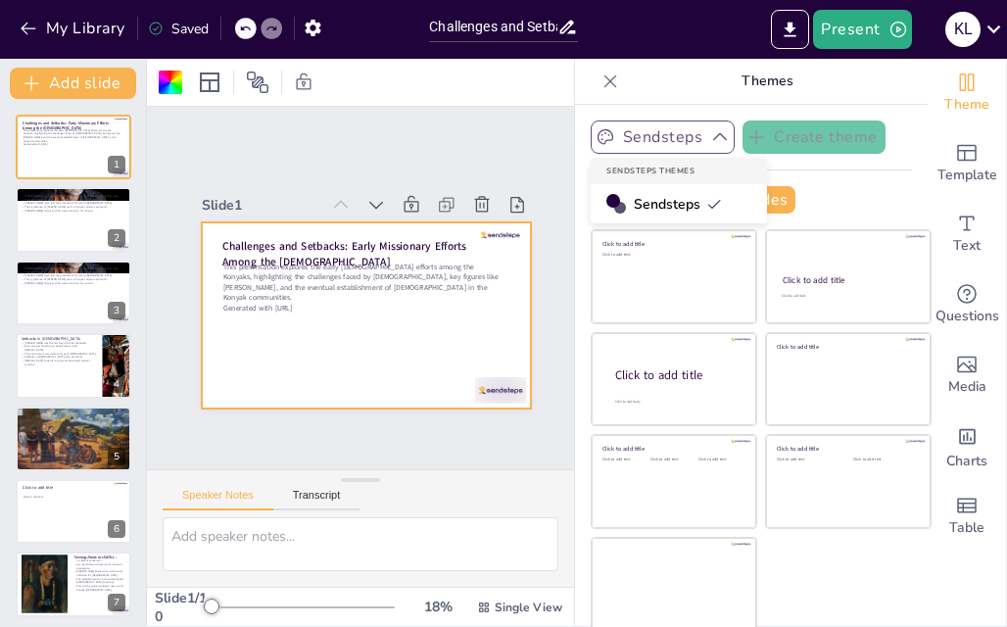
click at [409, 313] on div at bounding box center [363, 316] width 347 height 218
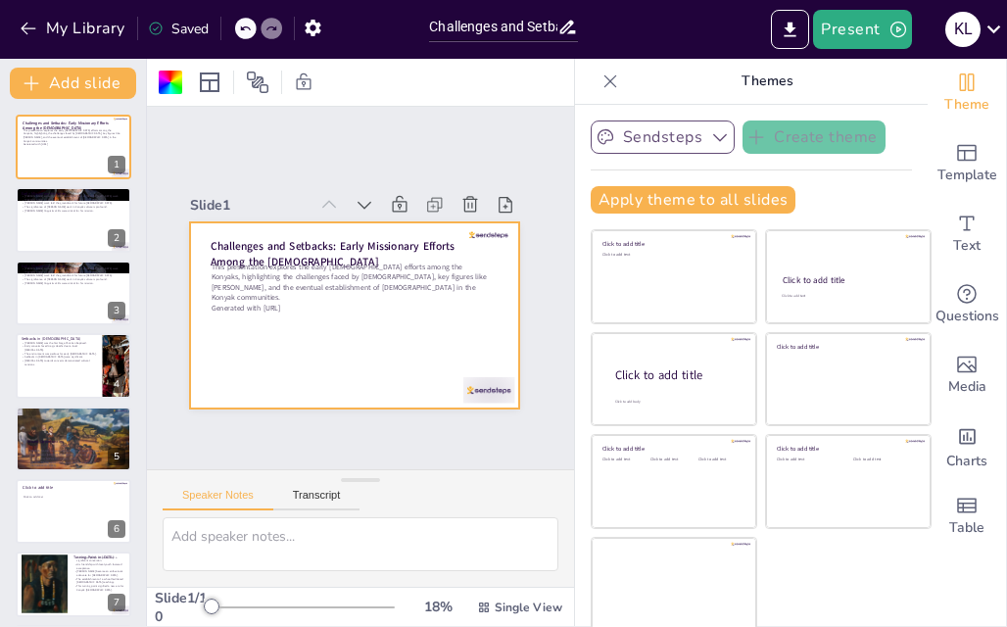
scroll to position [0, 0]
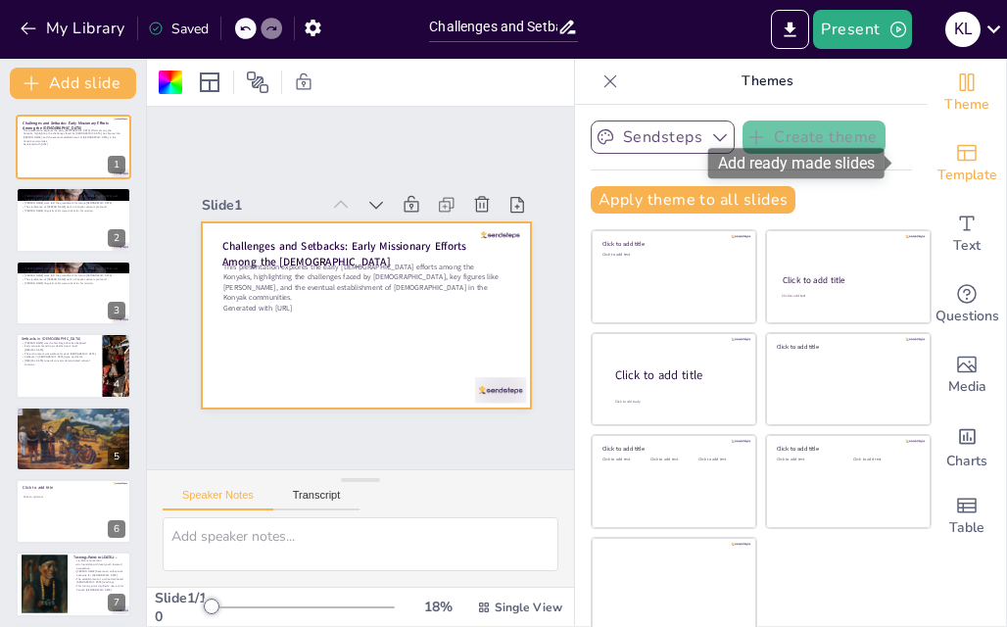
click at [938, 185] on span "Template" at bounding box center [968, 176] width 60 height 22
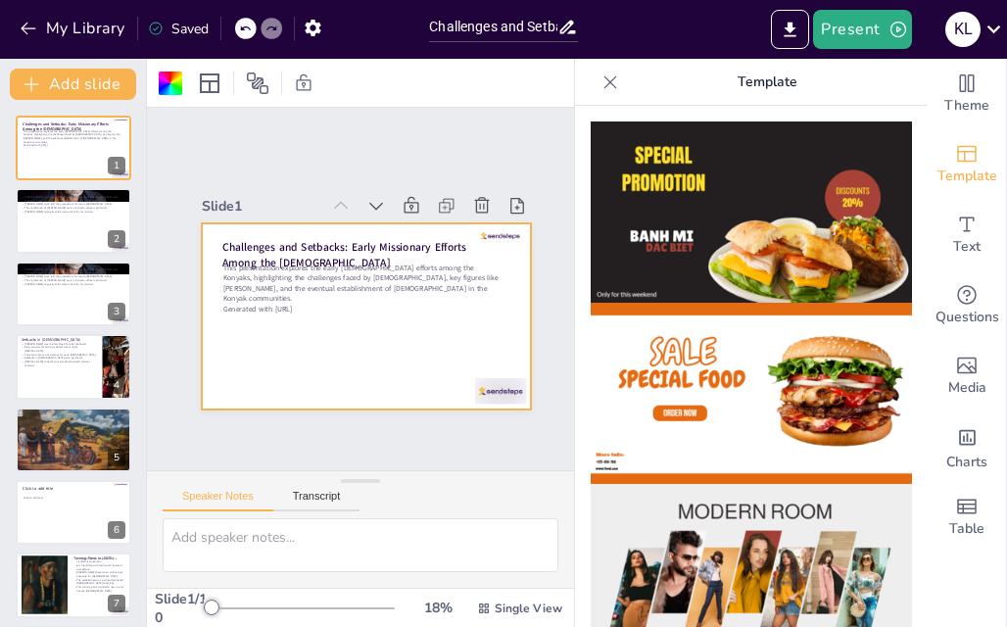
click at [601, 81] on icon at bounding box center [611, 83] width 20 height 20
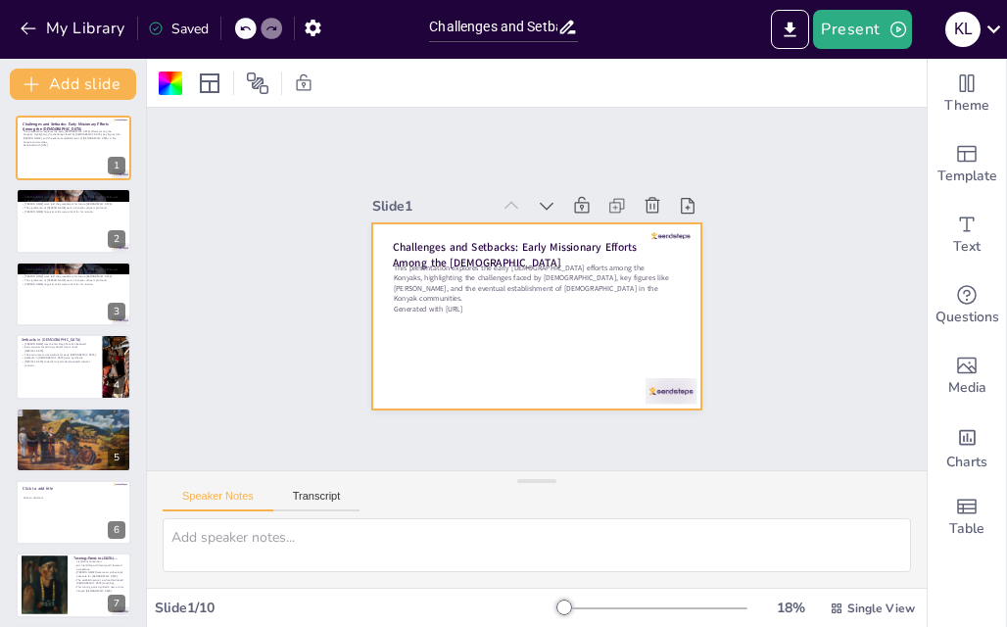
click at [631, 333] on div at bounding box center [513, 303] width 325 height 378
click at [795, 273] on div "Slide 1 Challenges and Setbacks: Early Missionary Efforts Among the Konyaks Thi…" at bounding box center [536, 289] width 516 height 838
click at [798, 23] on icon "Export to PowerPoint" at bounding box center [790, 30] width 21 height 21
